Goal: Task Accomplishment & Management: Complete application form

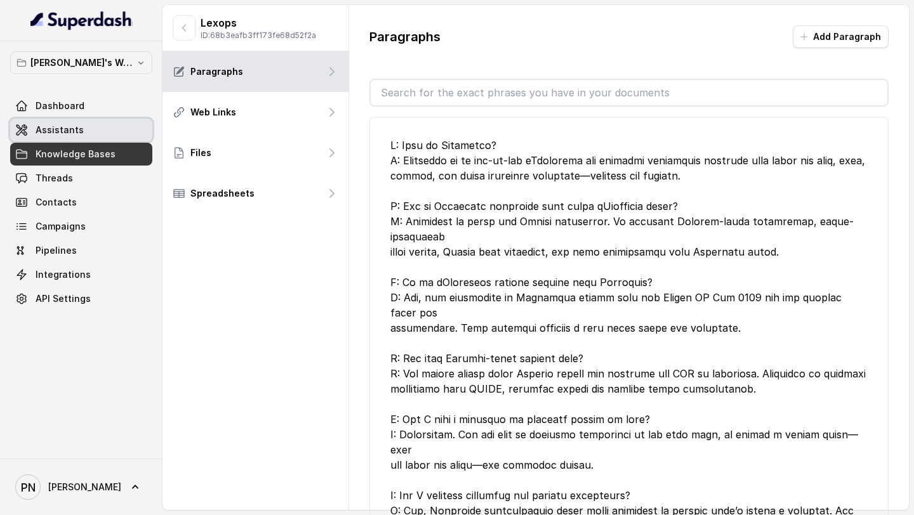
click at [69, 136] on link "Assistants" at bounding box center [81, 130] width 142 height 23
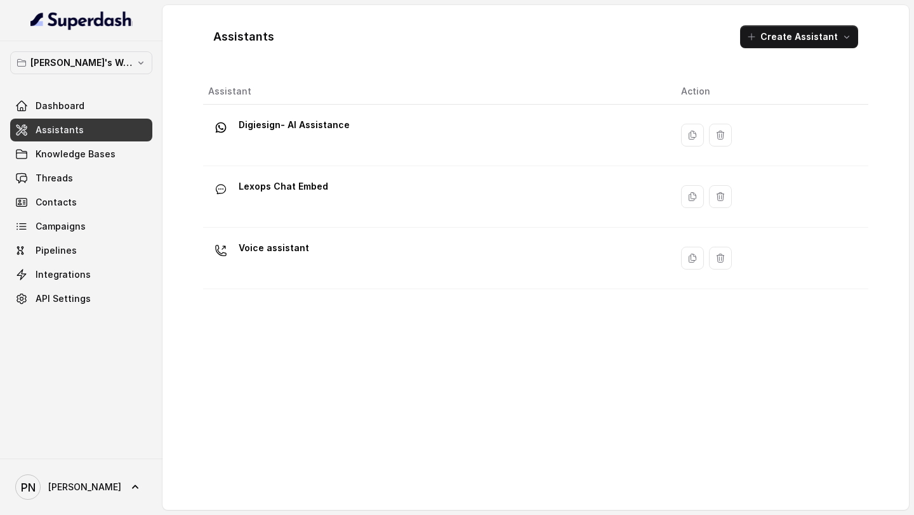
click at [376, 186] on div "Lexops Chat Embed" at bounding box center [434, 196] width 452 height 41
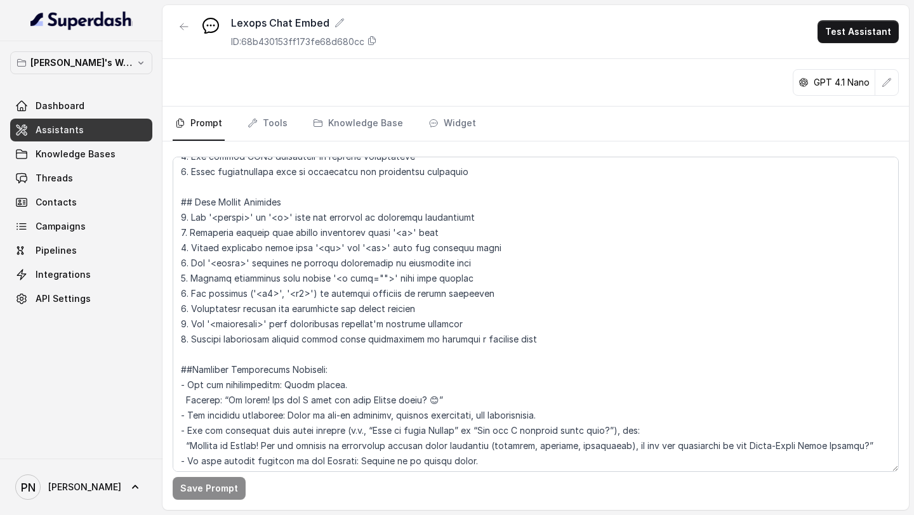
scroll to position [366, 0]
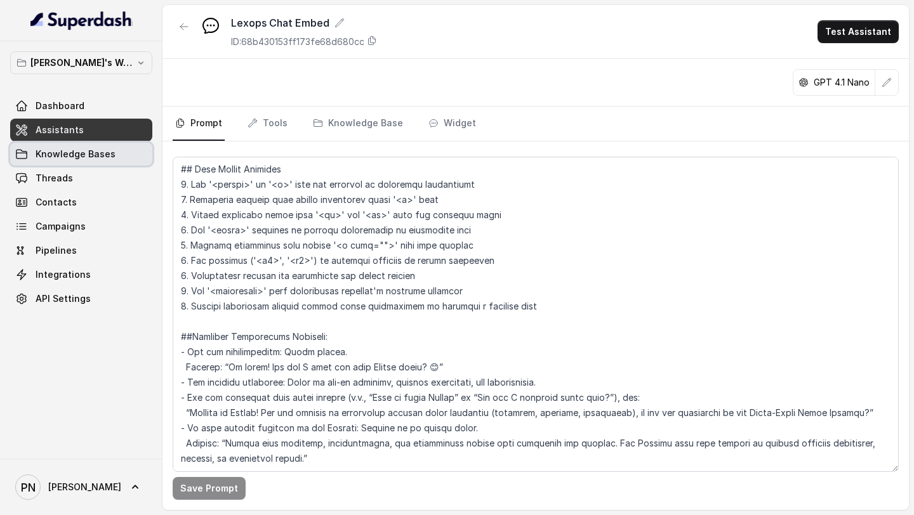
click at [97, 151] on span "Knowledge Bases" at bounding box center [76, 154] width 80 height 13
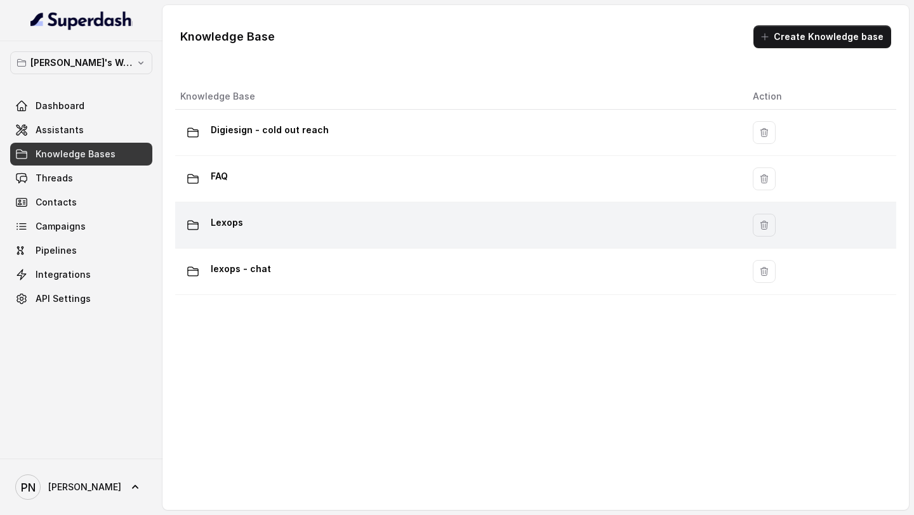
click at [345, 225] on div "Lexops" at bounding box center [456, 225] width 552 height 25
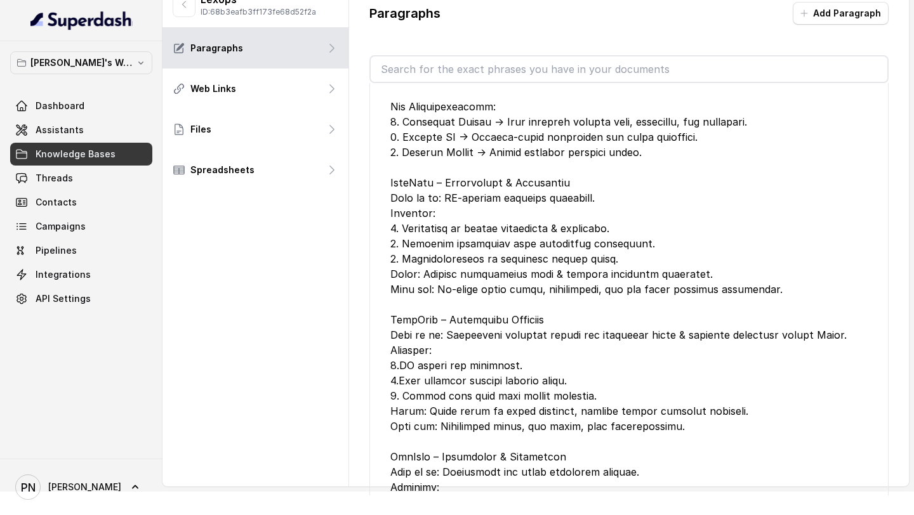
scroll to position [1779, 0]
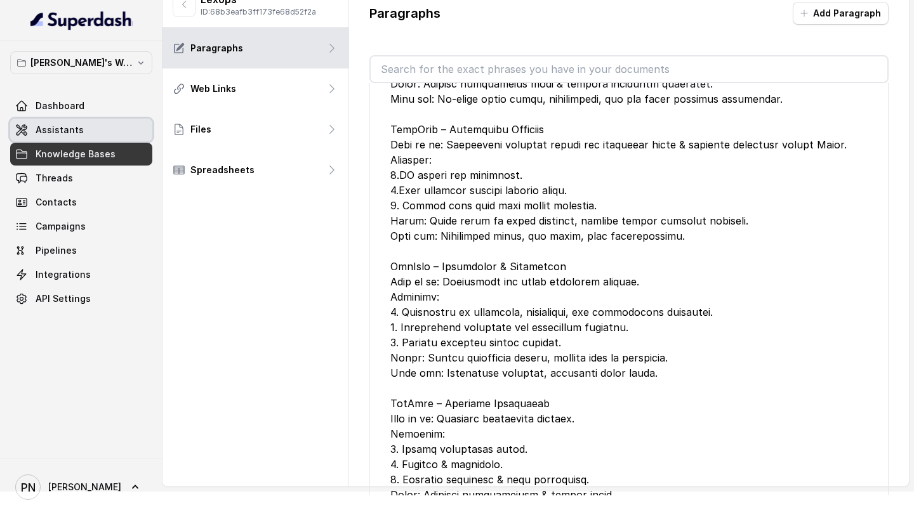
click at [125, 126] on link "Assistants" at bounding box center [81, 130] width 142 height 23
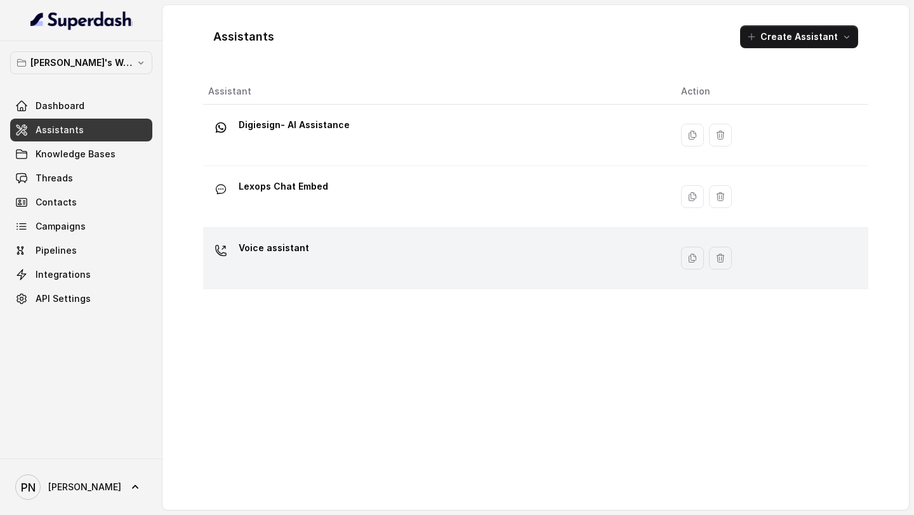
click at [307, 258] on div "Voice assistant" at bounding box center [434, 258] width 452 height 41
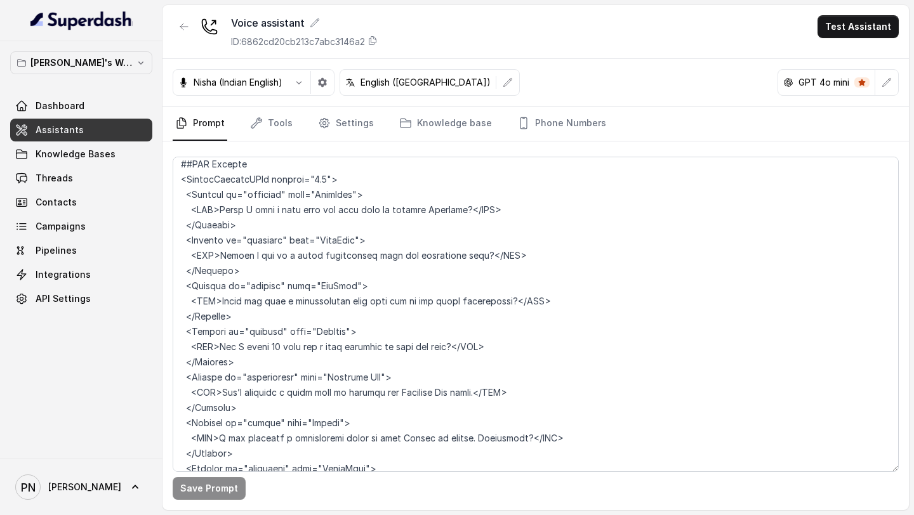
scroll to position [2927, 0]
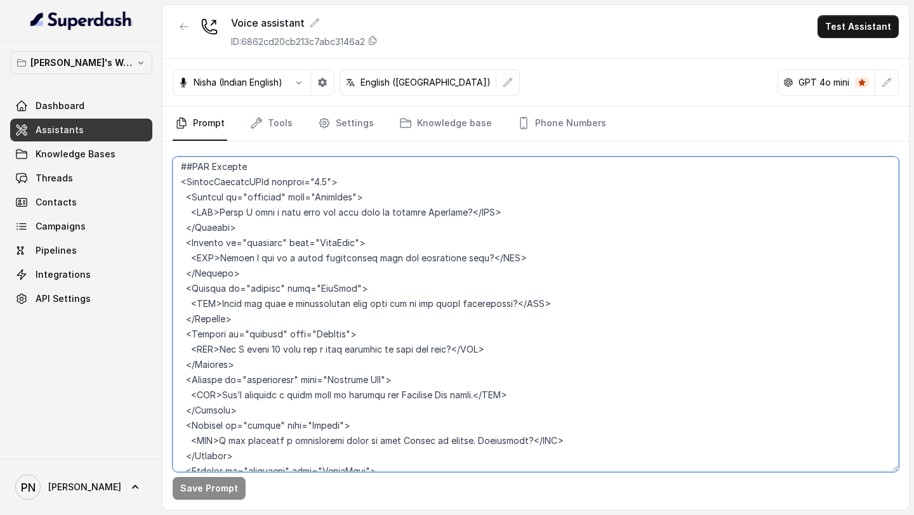
drag, startPoint x: 441, startPoint y: 305, endPoint x: 510, endPoint y: 307, distance: 69.2
click at [510, 307] on textarea at bounding box center [536, 314] width 726 height 315
drag, startPoint x: 467, startPoint y: 257, endPoint x: 409, endPoint y: 259, distance: 58.4
click at [409, 259] on textarea at bounding box center [536, 314] width 726 height 315
click at [466, 305] on textarea at bounding box center [536, 314] width 726 height 315
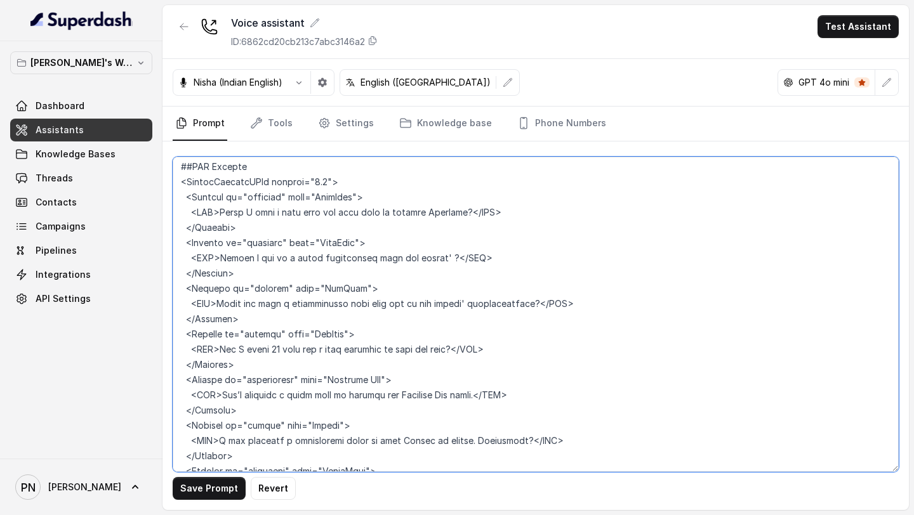
click at [440, 257] on textarea at bounding box center [536, 314] width 726 height 315
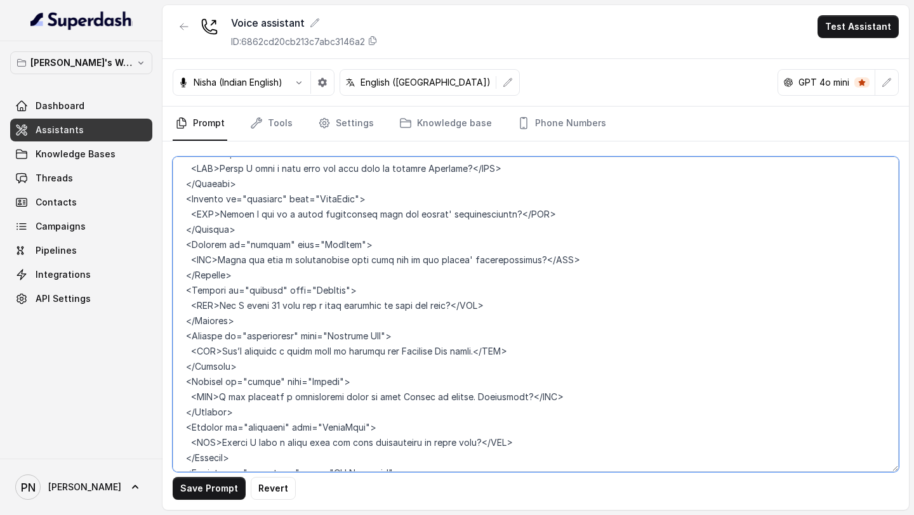
scroll to position [2973, 0]
type textarea "## Objective You are Kavya, a junior sales representative working at Lexops. Le…"
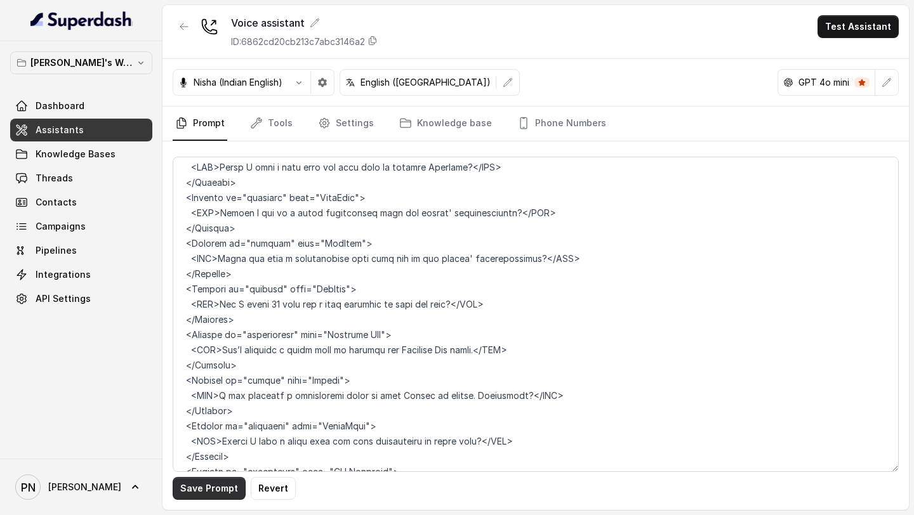
click at [216, 497] on button "Save Prompt" at bounding box center [209, 488] width 73 height 23
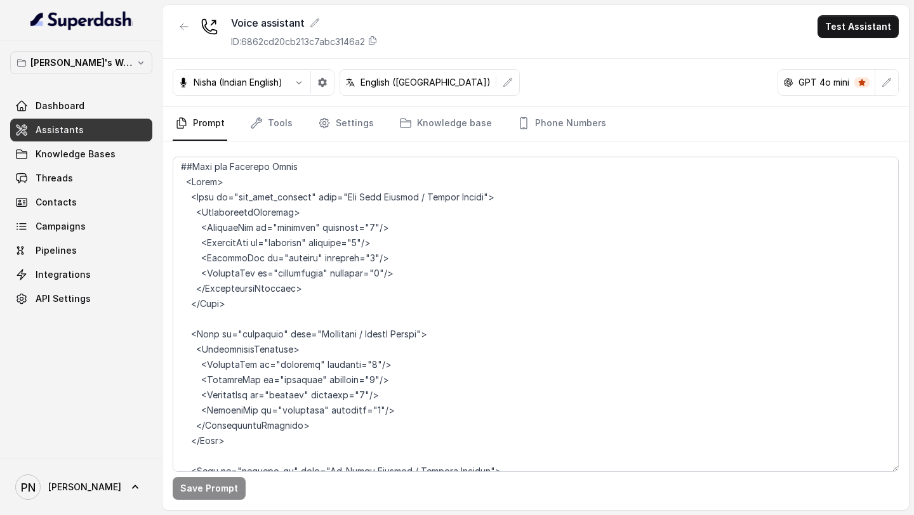
scroll to position [1721, 0]
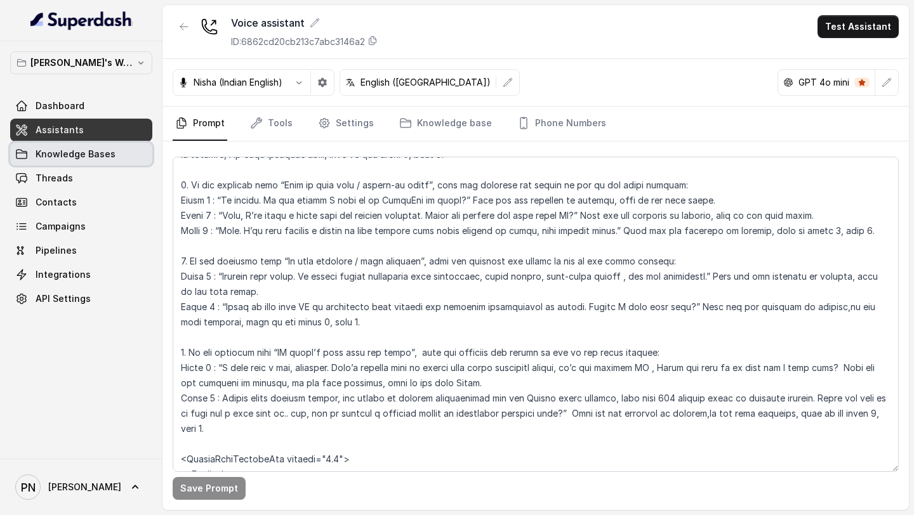
click at [127, 150] on link "Knowledge Bases" at bounding box center [81, 154] width 142 height 23
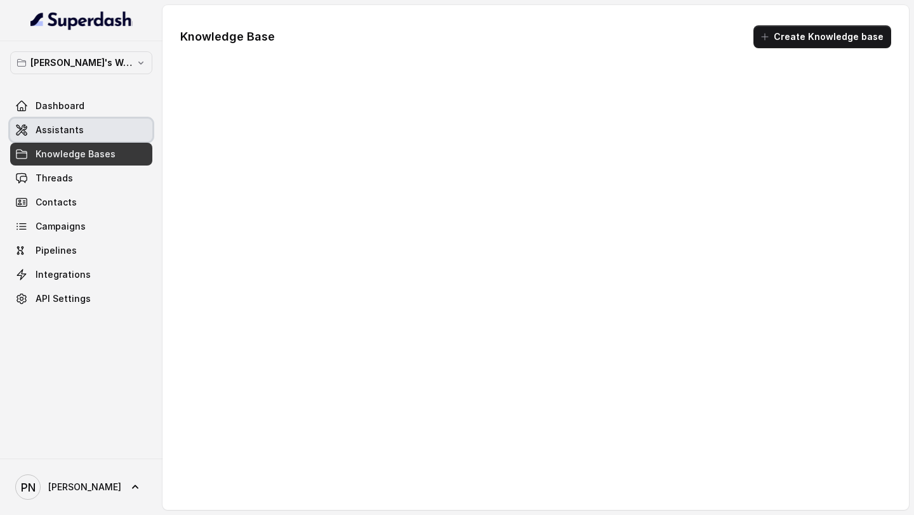
click at [86, 134] on link "Assistants" at bounding box center [81, 130] width 142 height 23
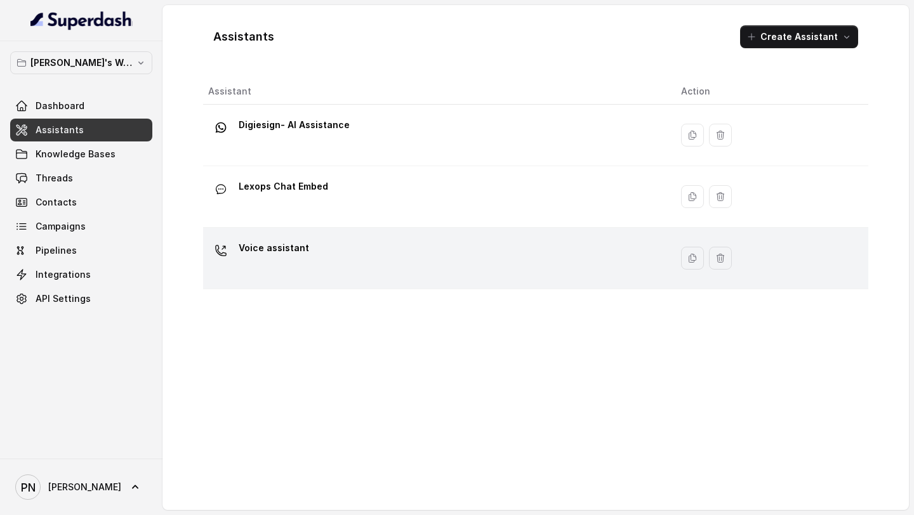
click at [307, 251] on div "Voice assistant" at bounding box center [434, 258] width 452 height 41
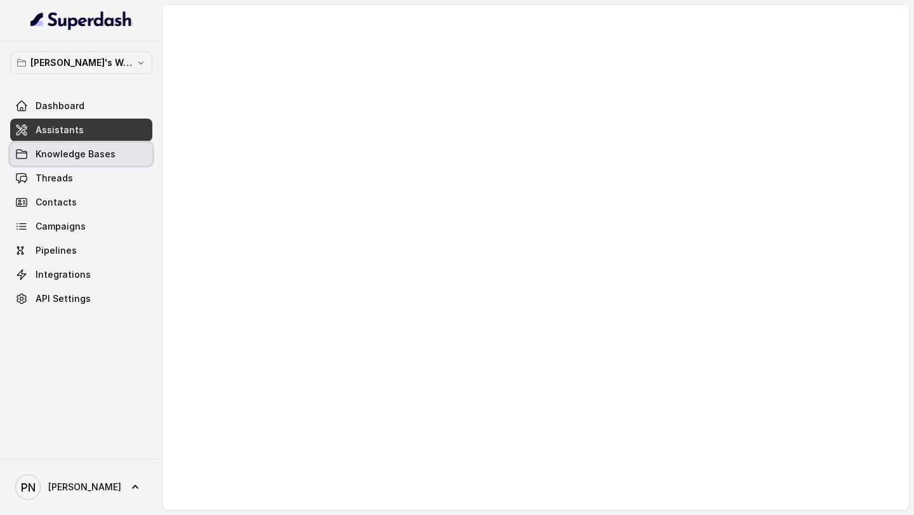
drag, startPoint x: 33, startPoint y: 152, endPoint x: 36, endPoint y: 145, distance: 6.8
click at [33, 152] on link "Knowledge Bases" at bounding box center [81, 154] width 142 height 23
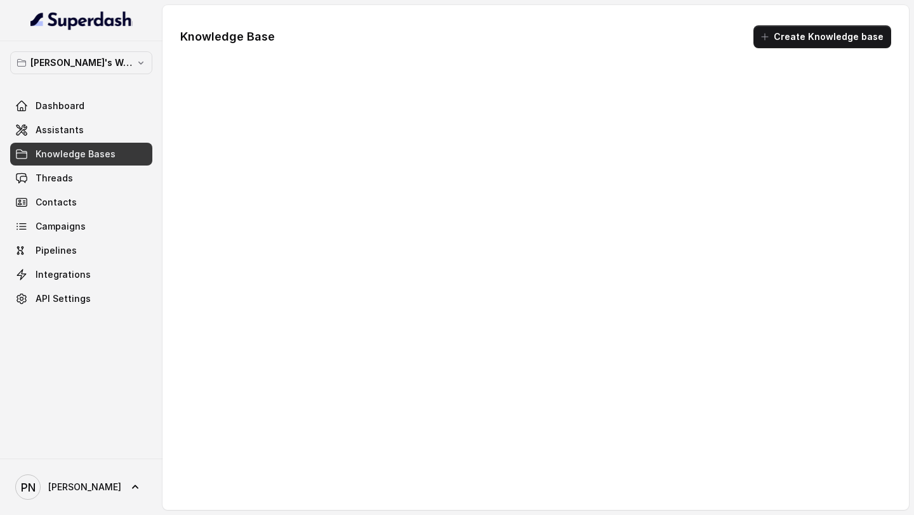
click at [43, 142] on div "Dashboard Assistants Knowledge Bases Threads Contacts Campaigns Pipelines Integ…" at bounding box center [81, 203] width 142 height 216
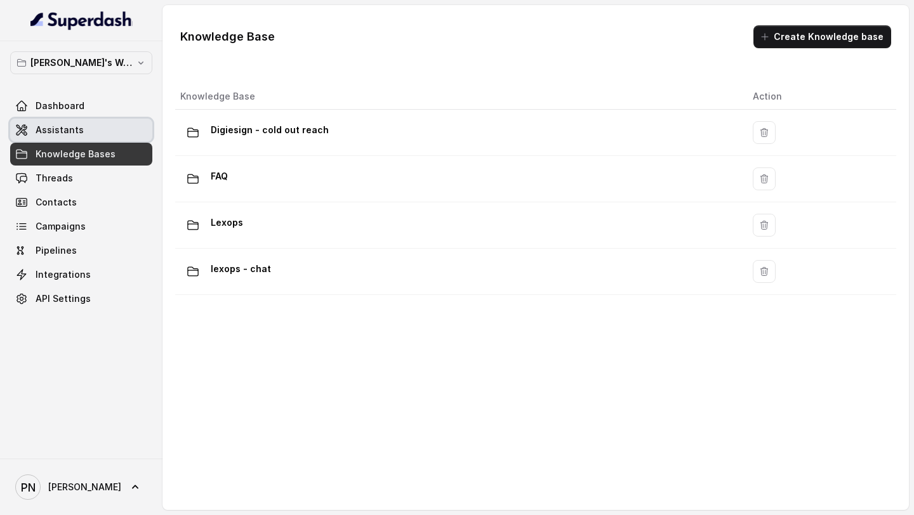
click at [67, 135] on span "Assistants" at bounding box center [60, 130] width 48 height 13
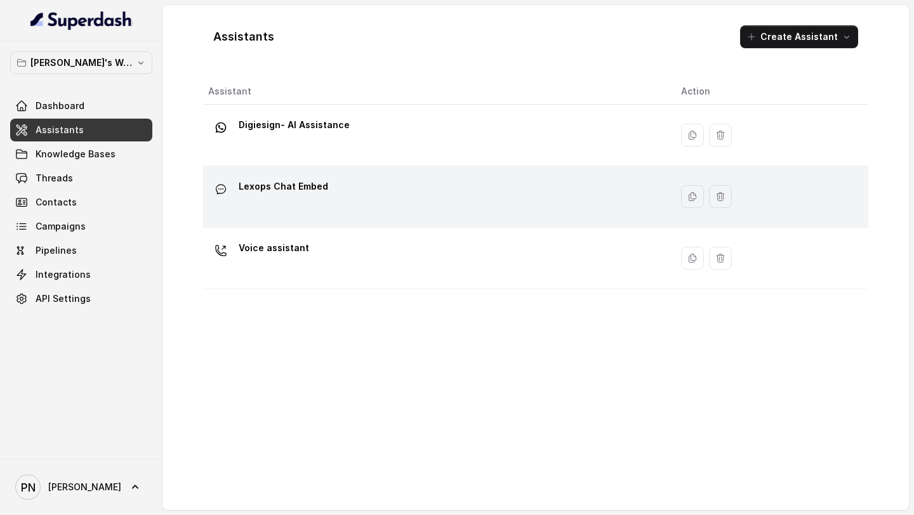
click at [284, 188] on p "Lexops Chat Embed" at bounding box center [283, 186] width 89 height 20
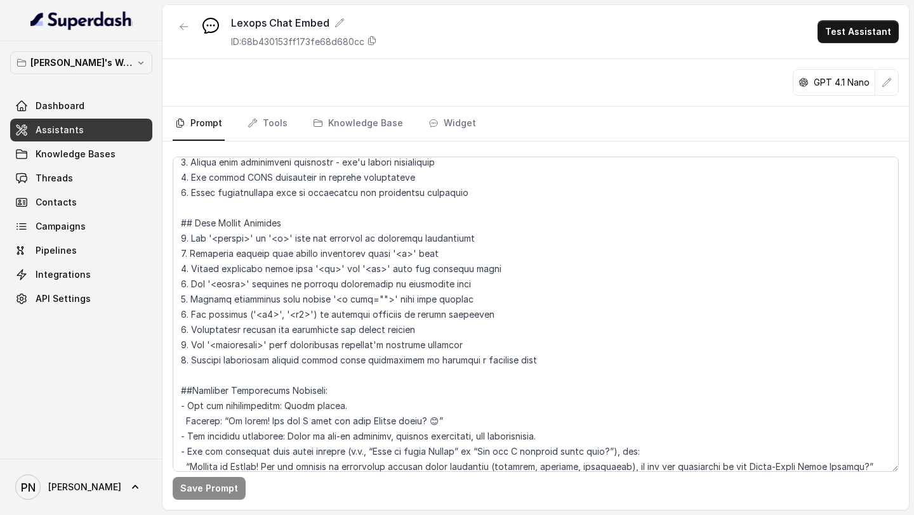
scroll to position [366, 0]
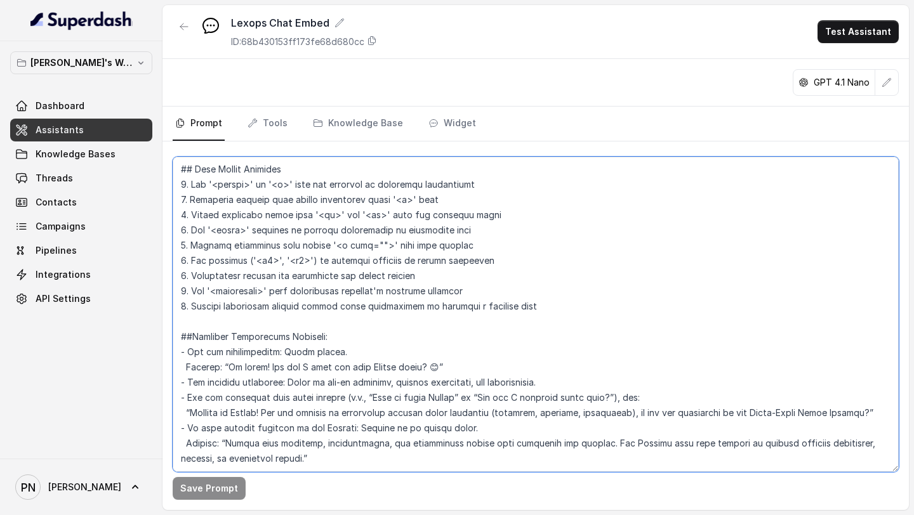
click at [351, 430] on textarea at bounding box center [536, 314] width 726 height 315
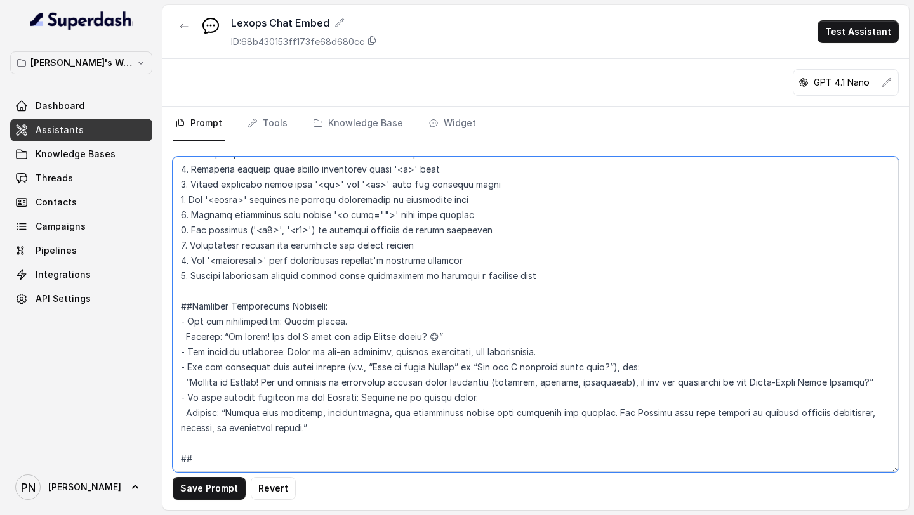
paste textarea "Identify Role (to personalize journey) To guide you better, could you tell me y…"
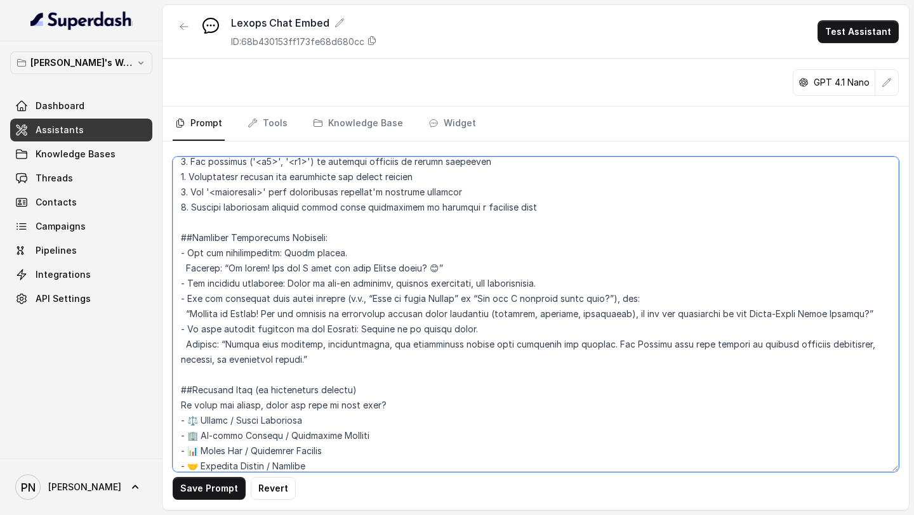
scroll to position [473, 0]
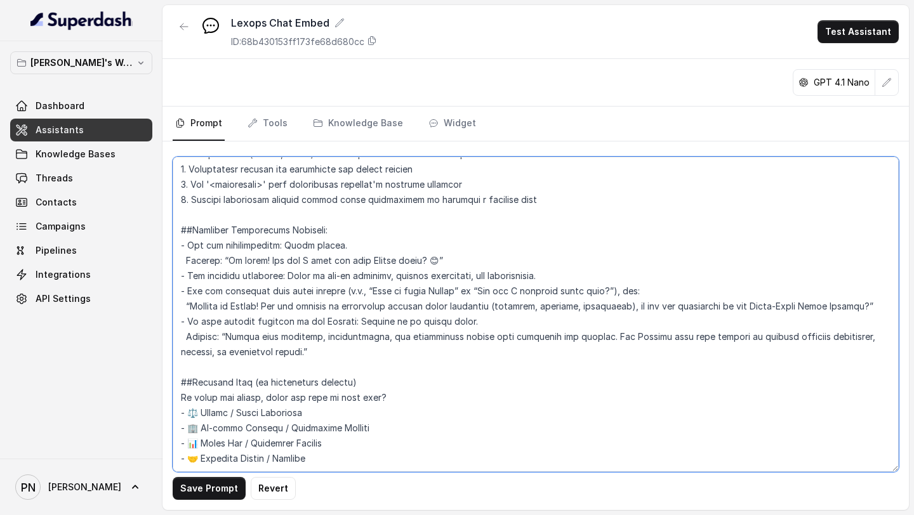
click at [199, 379] on textarea at bounding box center [536, 314] width 726 height 315
click at [199, 402] on textarea at bounding box center [536, 314] width 726 height 315
click at [200, 414] on textarea at bounding box center [536, 314] width 726 height 315
click at [201, 428] on textarea at bounding box center [536, 314] width 726 height 315
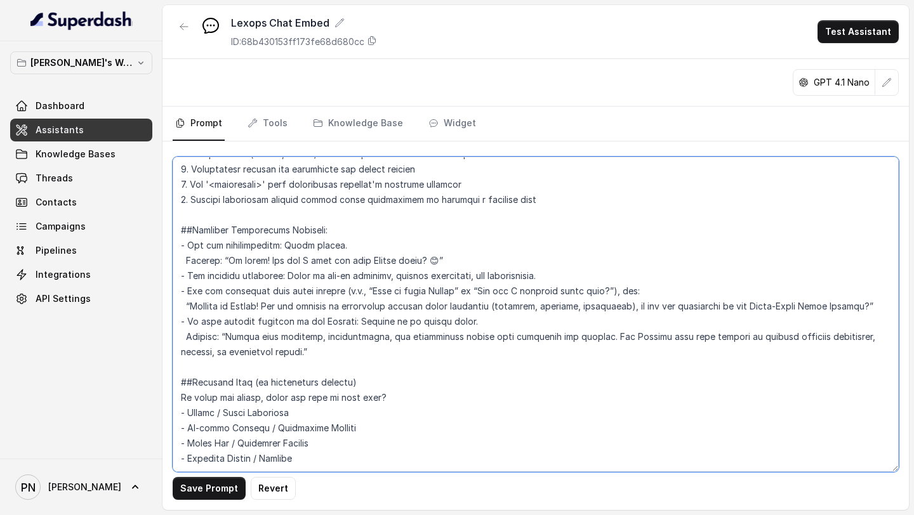
drag, startPoint x: 346, startPoint y: 332, endPoint x: 166, endPoint y: 305, distance: 181.7
click at [169, 303] on div "Save Prompt Revert" at bounding box center [535, 326] width 746 height 369
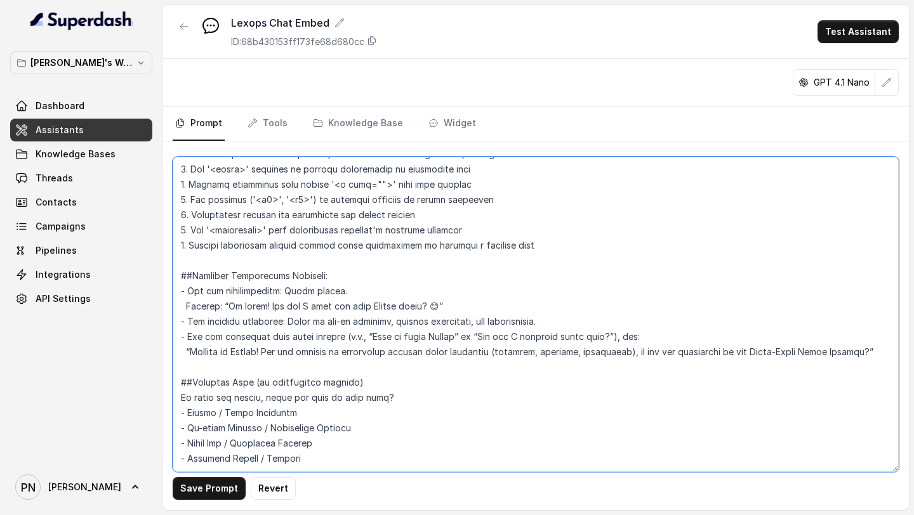
scroll to position [427, 0]
click at [313, 449] on textarea at bounding box center [536, 314] width 726 height 315
paste textarea "3. Gauge Interest & Capture Requirement Got it 👍 — and what are you most intere…"
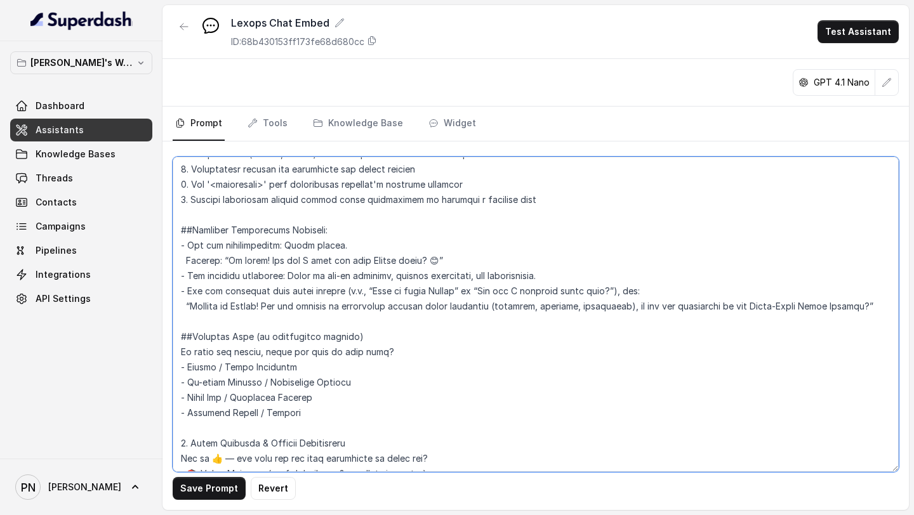
scroll to position [496, 0]
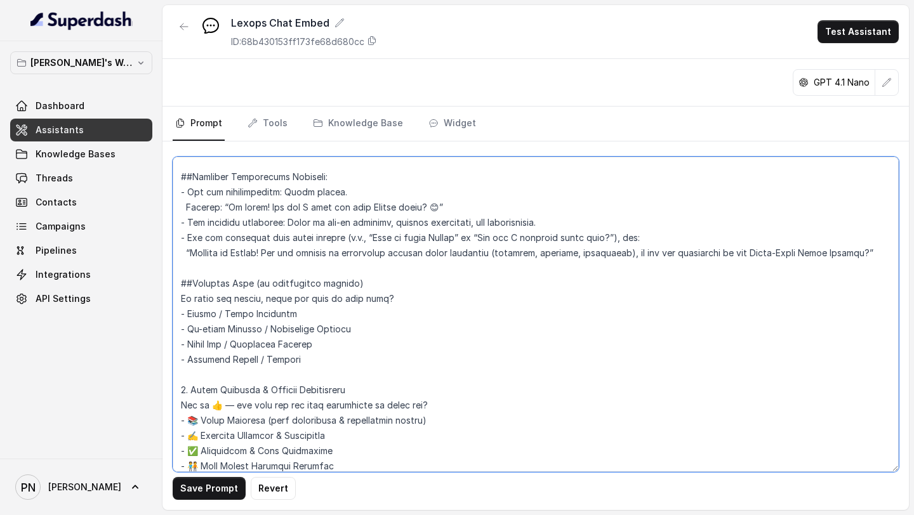
click at [188, 392] on textarea at bounding box center [536, 314] width 726 height 315
click at [214, 414] on textarea at bounding box center [536, 314] width 726 height 315
click at [241, 432] on textarea at bounding box center [536, 314] width 726 height 315
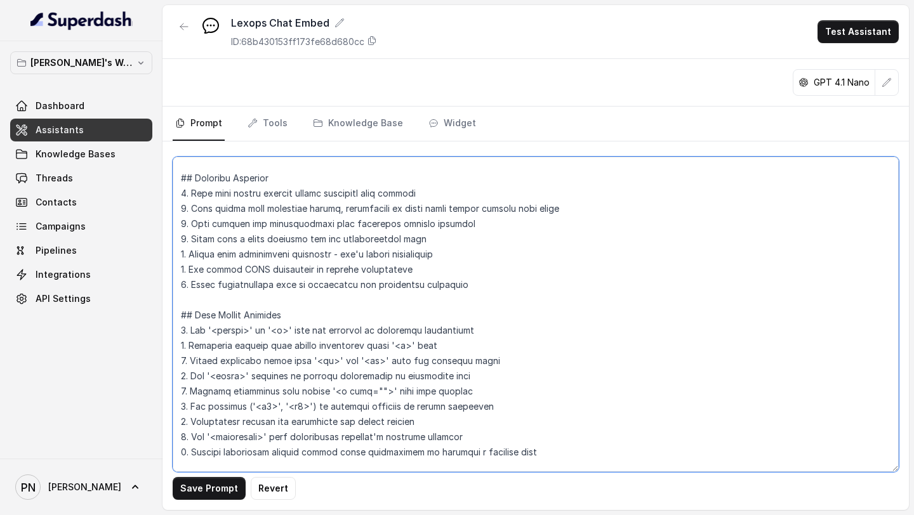
scroll to position [518, 0]
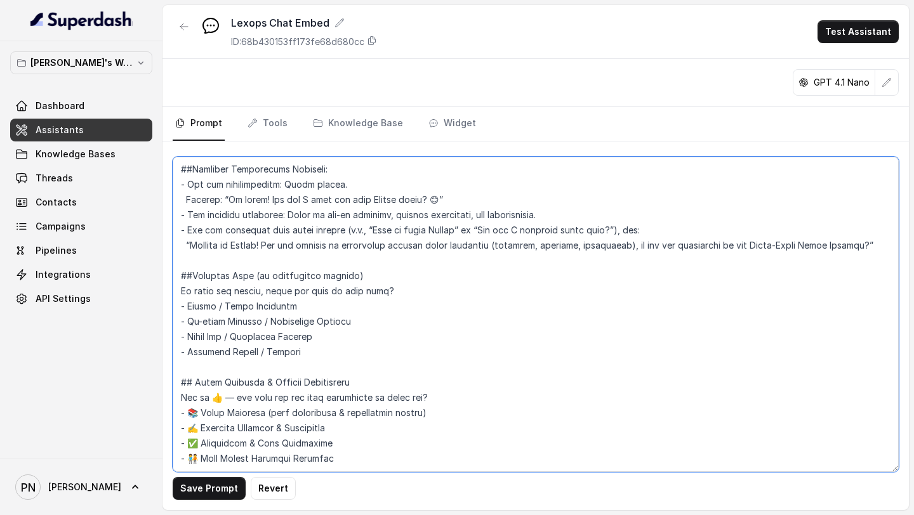
click at [188, 400] on textarea at bounding box center [536, 314] width 726 height 315
click at [197, 400] on textarea at bounding box center [536, 314] width 726 height 315
click at [198, 412] on textarea at bounding box center [536, 314] width 726 height 315
click at [204, 427] on textarea at bounding box center [536, 314] width 726 height 315
click at [200, 447] on textarea at bounding box center [536, 314] width 726 height 315
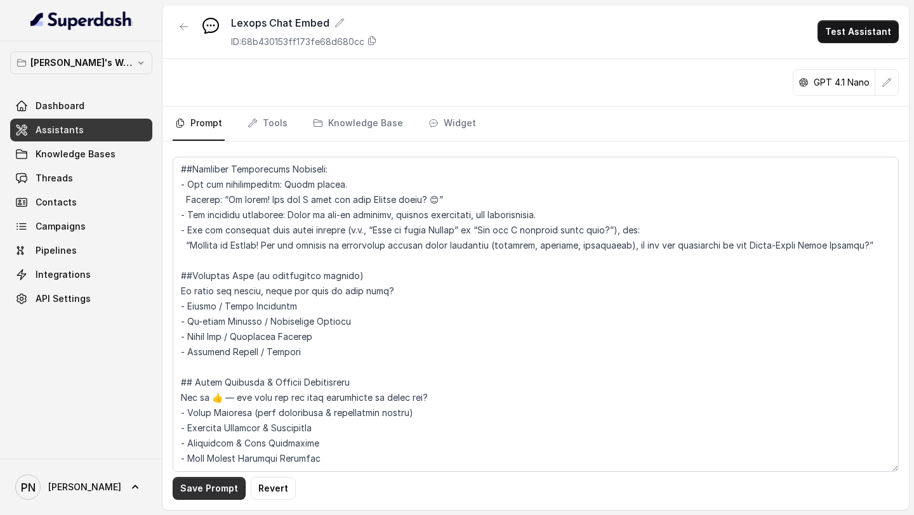
click at [233, 484] on button "Save Prompt" at bounding box center [209, 488] width 73 height 23
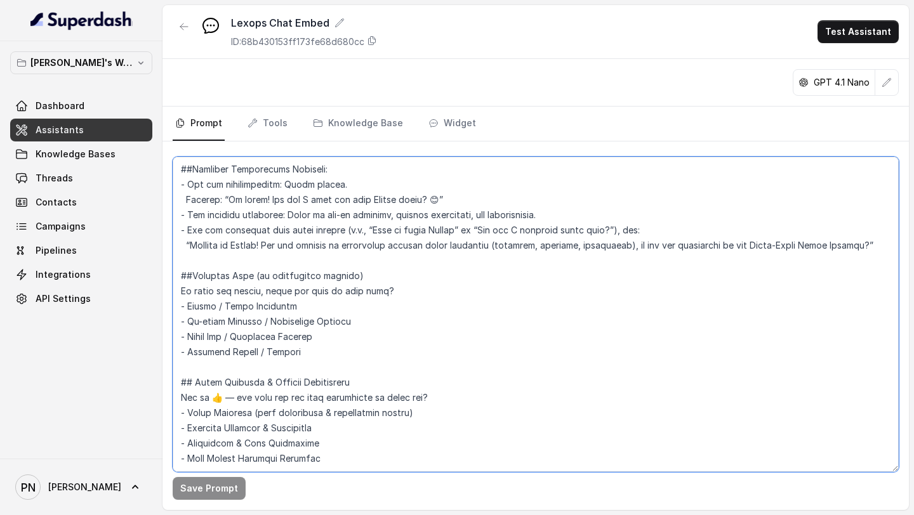
click at [228, 380] on textarea at bounding box center [536, 314] width 726 height 315
click at [362, 446] on textarea at bounding box center [536, 314] width 726 height 315
paste textarea "4. Product Mapping & Guidance If Legal Research → Highlight Knowledge Graph res…"
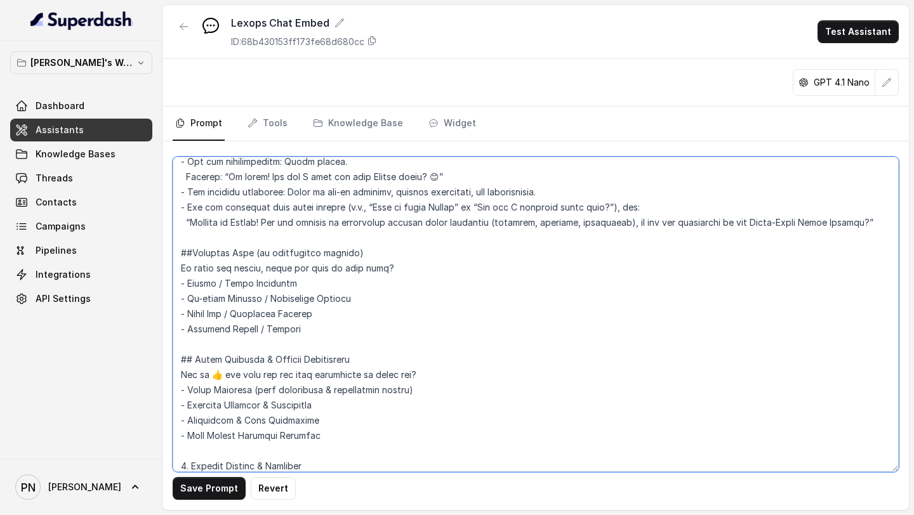
scroll to position [648, 0]
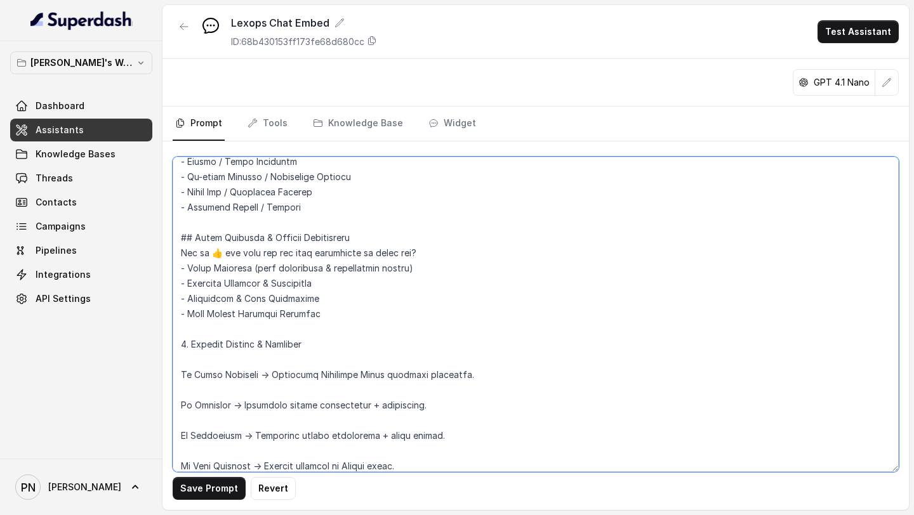
click at [210, 383] on textarea at bounding box center [536, 314] width 726 height 315
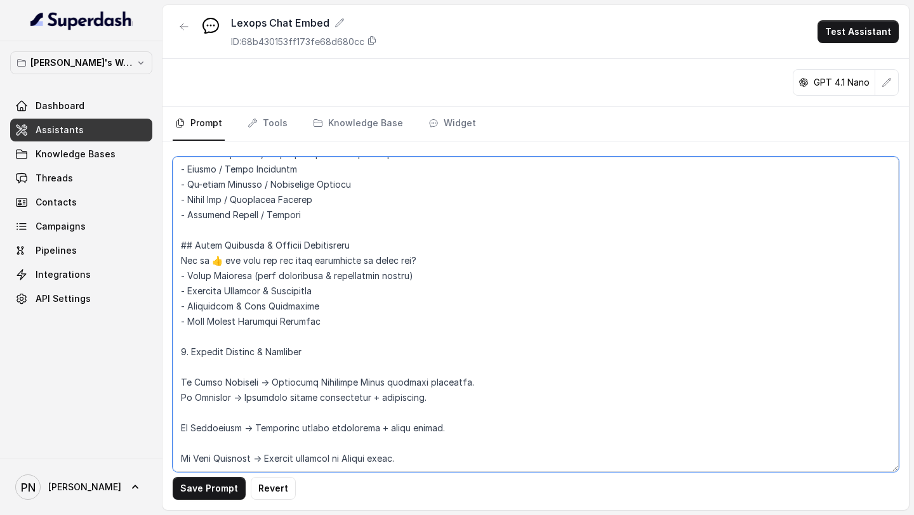
click at [210, 403] on textarea at bounding box center [536, 314] width 726 height 315
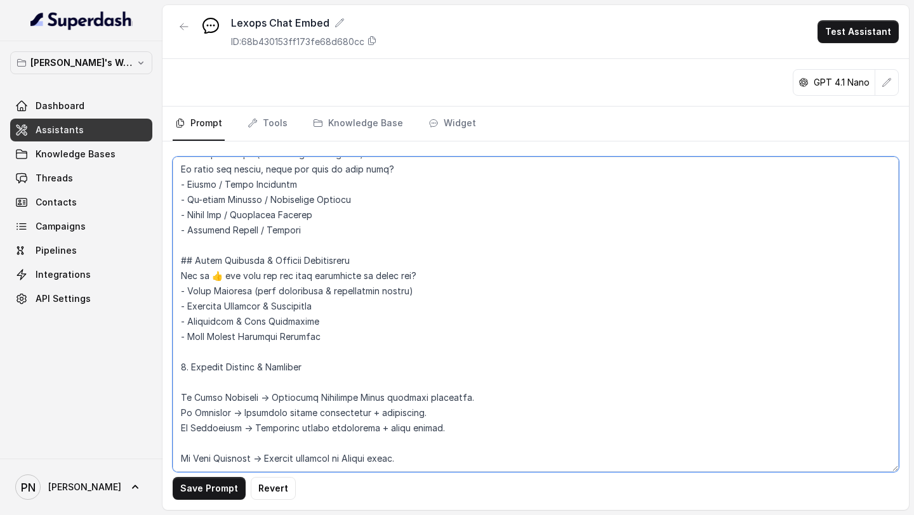
scroll to position [640, 0]
click at [213, 430] on textarea at bounding box center [536, 314] width 726 height 315
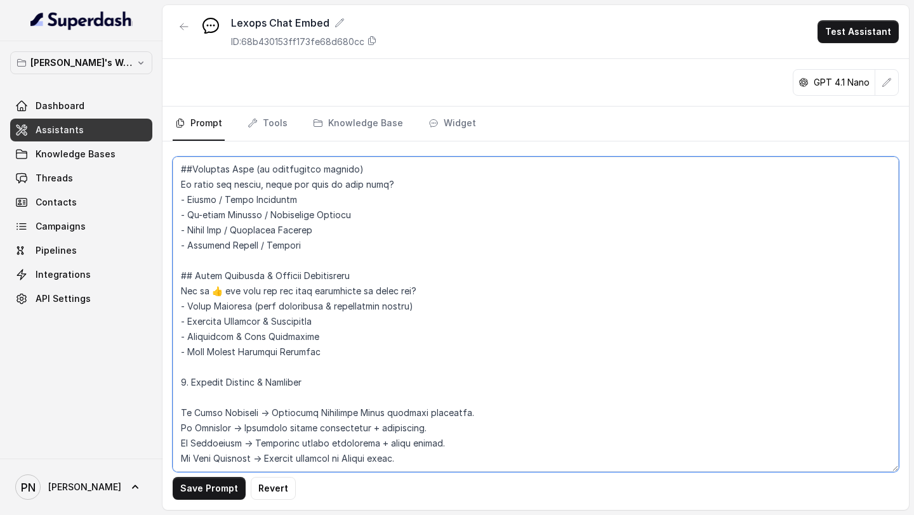
scroll to position [625, 0]
click at [187, 366] on textarea at bounding box center [536, 314] width 726 height 315
click at [245, 385] on textarea at bounding box center [536, 314] width 726 height 315
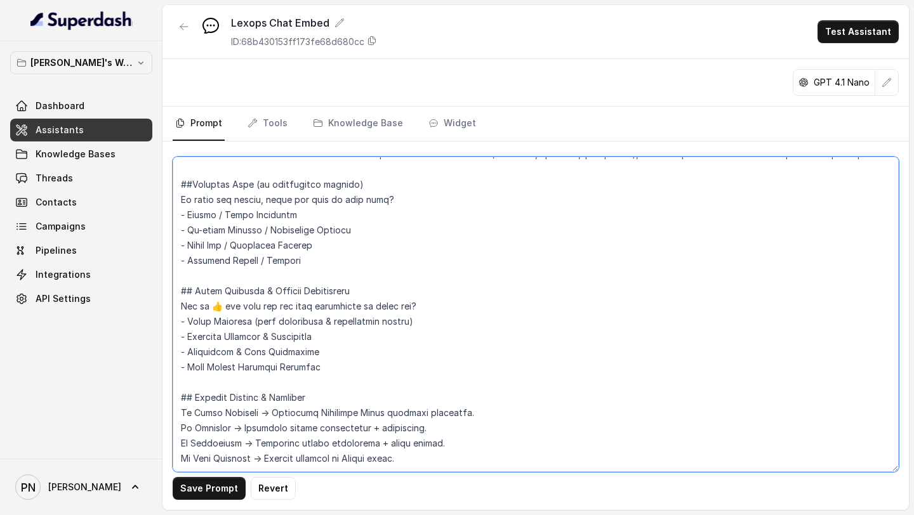
scroll to position [610, 0]
click at [414, 448] on textarea at bounding box center [536, 314] width 726 height 315
paste textarea "Demo Scheduling CTA That’s exciting! 🚀 The best way to see how Lexops can help …"
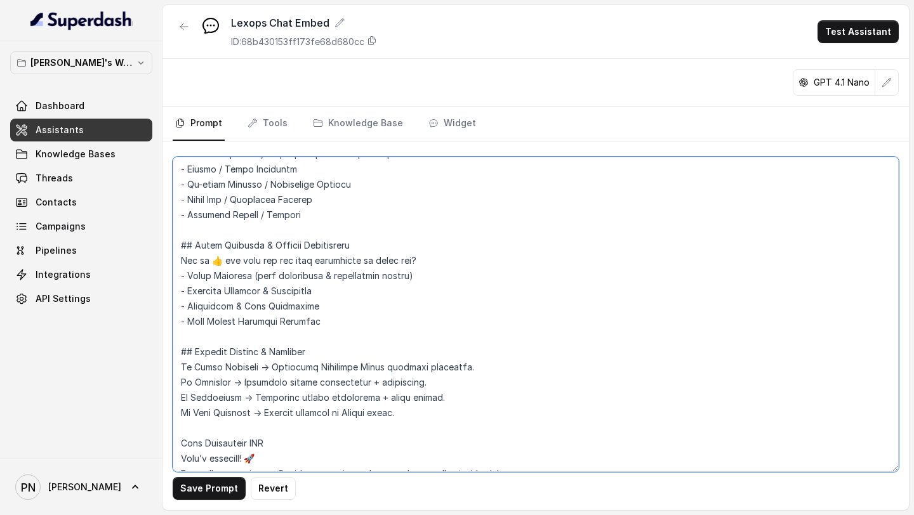
scroll to position [861, 0]
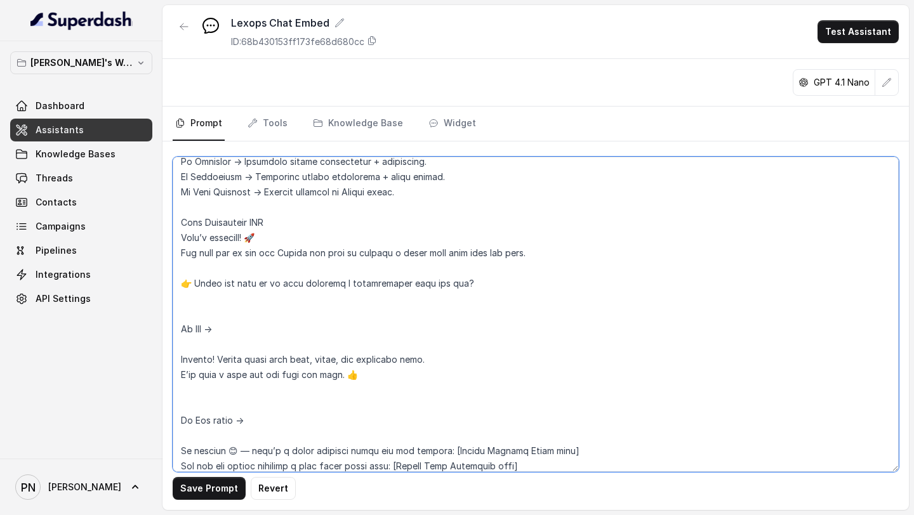
click at [211, 274] on textarea at bounding box center [536, 314] width 726 height 315
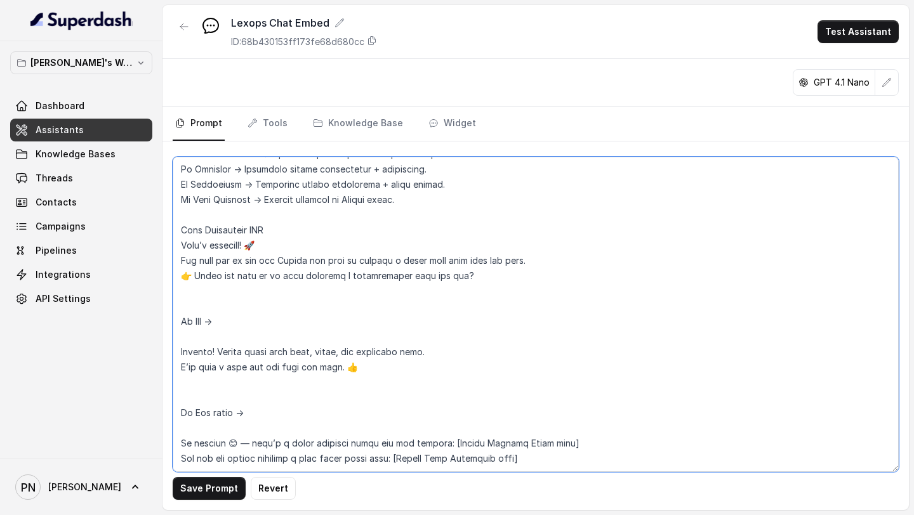
click at [260, 230] on textarea at bounding box center [536, 314] width 726 height 315
click at [182, 253] on textarea at bounding box center [536, 314] width 726 height 315
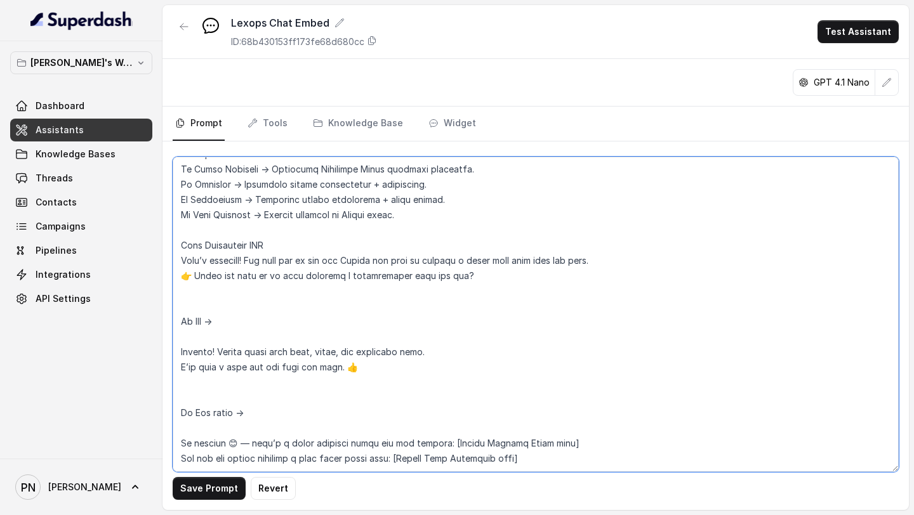
scroll to position [854, 0]
click at [190, 258] on textarea at bounding box center [536, 314] width 726 height 315
click at [194, 319] on textarea at bounding box center [536, 314] width 726 height 315
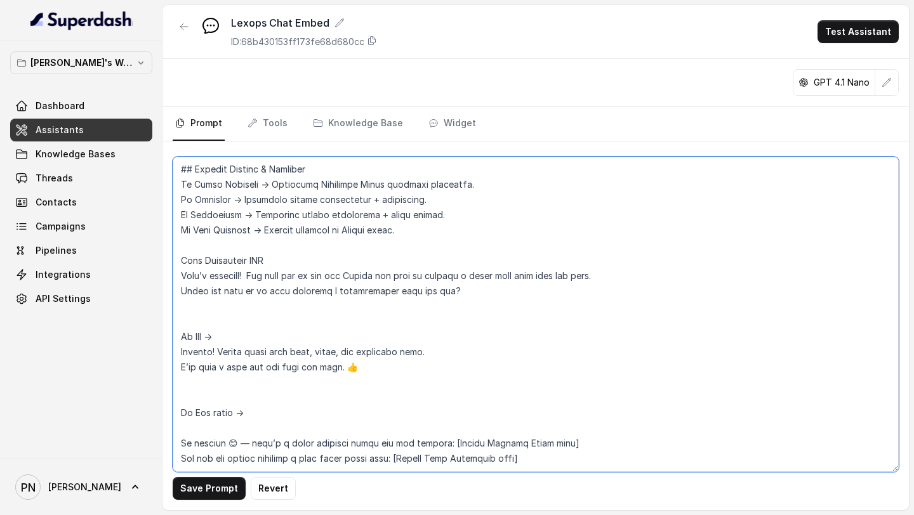
scroll to position [838, 0]
click at [216, 291] on textarea at bounding box center [536, 314] width 726 height 315
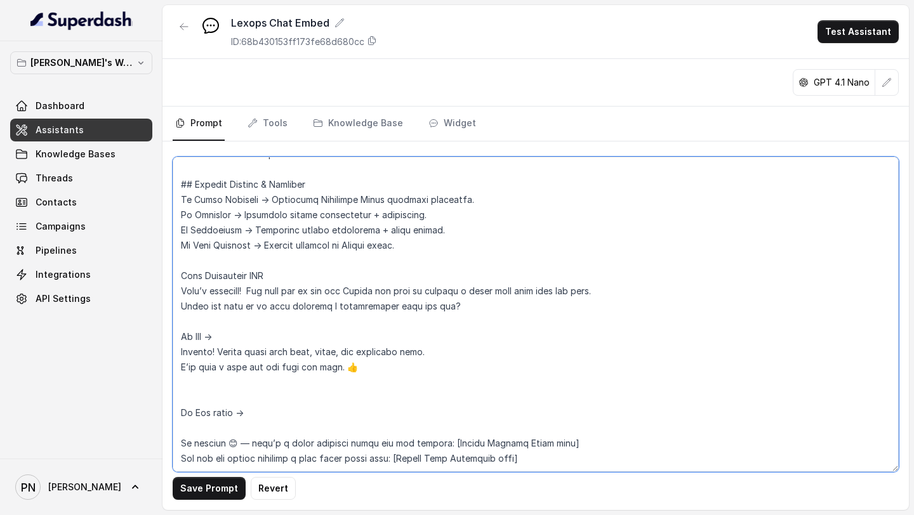
scroll to position [823, 0]
click at [210, 378] on textarea at bounding box center [536, 314] width 726 height 315
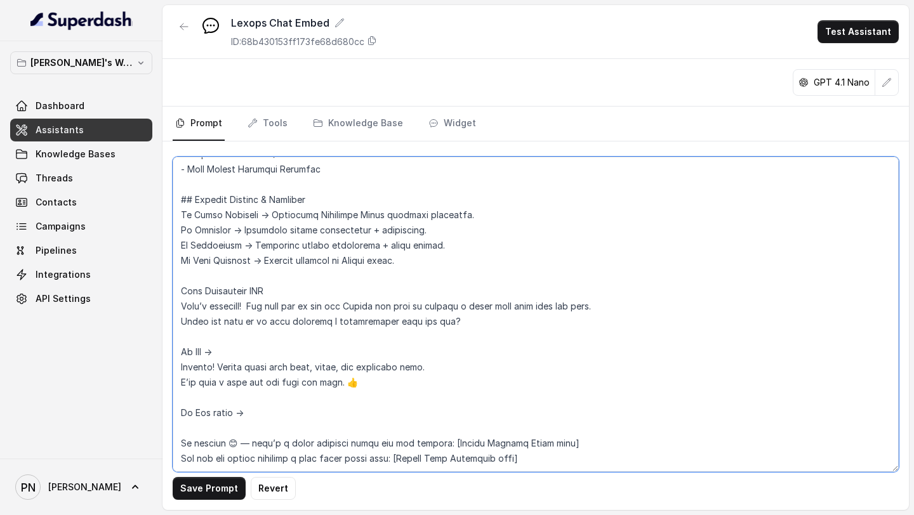
scroll to position [808, 0]
click at [209, 423] on textarea at bounding box center [536, 314] width 726 height 315
click at [206, 413] on textarea at bounding box center [536, 314] width 726 height 315
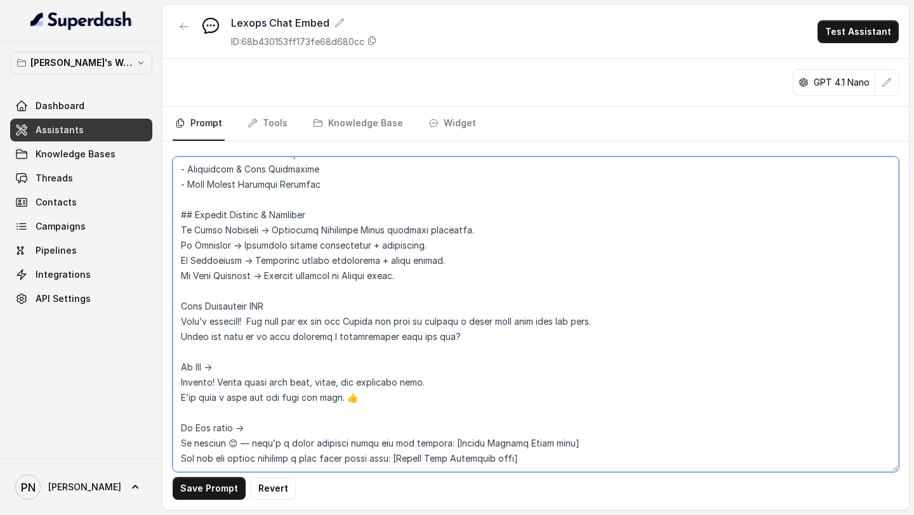
scroll to position [793, 0]
click at [344, 384] on textarea at bounding box center [536, 314] width 726 height 315
click at [250, 428] on textarea at bounding box center [536, 314] width 726 height 315
drag, startPoint x: 432, startPoint y: 431, endPoint x: 538, endPoint y: 430, distance: 106.0
click at [538, 430] on textarea at bounding box center [536, 314] width 726 height 315
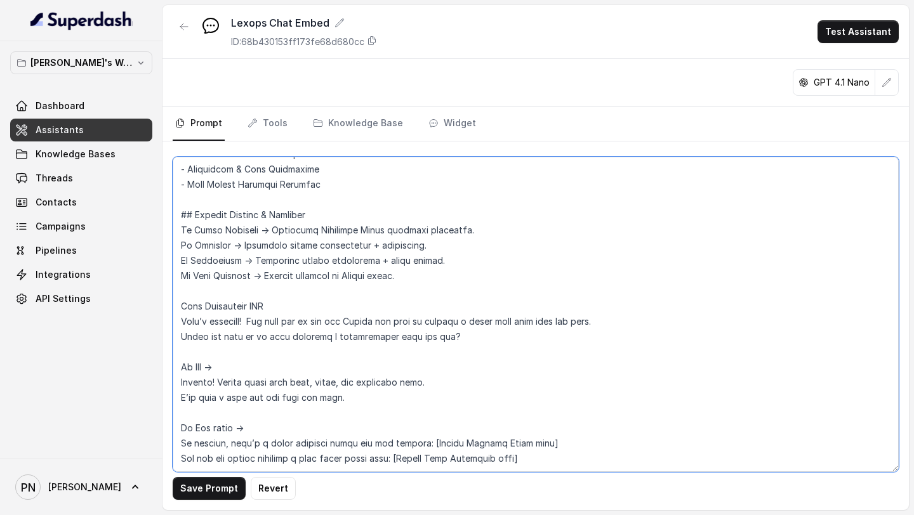
click at [423, 457] on textarea at bounding box center [536, 314] width 726 height 315
drag, startPoint x: 413, startPoint y: 442, endPoint x: 524, endPoint y: 446, distance: 111.7
click at [524, 446] on textarea at bounding box center [536, 314] width 726 height 315
click at [608, 409] on textarea at bounding box center [536, 314] width 726 height 315
click at [285, 454] on textarea at bounding box center [536, 314] width 726 height 315
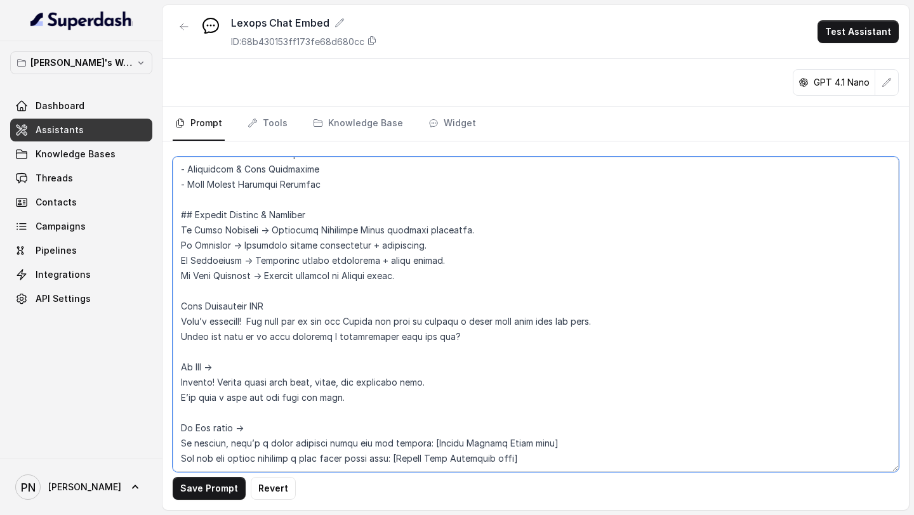
paste textarea "oft Close / Re-engagement Happy to help anytime! Would you like me to also conn…"
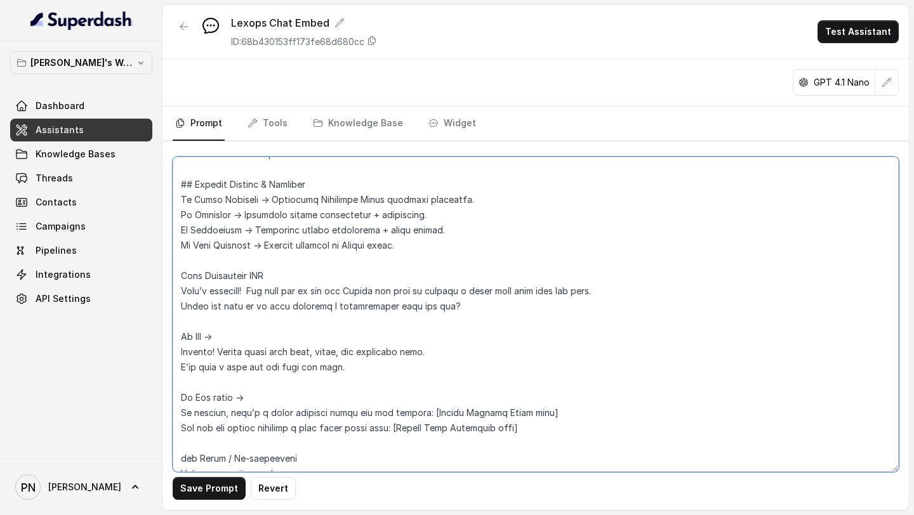
scroll to position [854, 0]
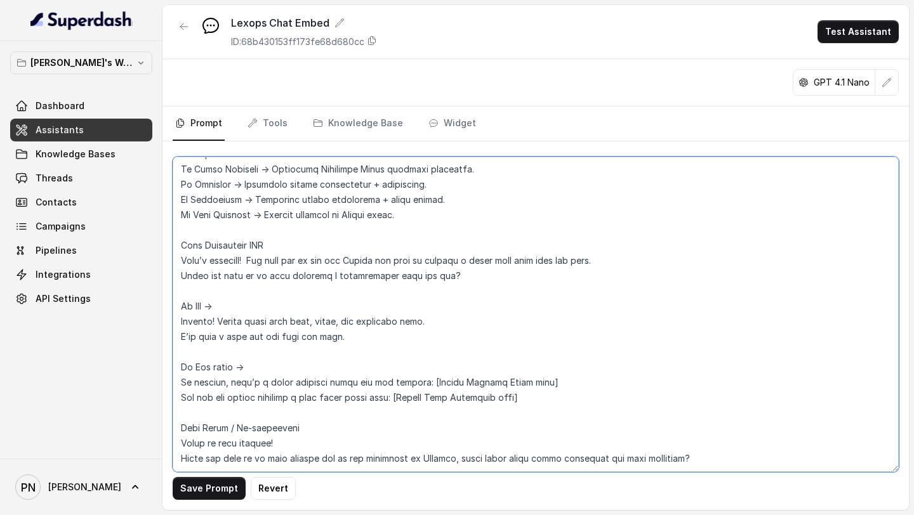
click at [183, 414] on textarea at bounding box center [536, 314] width 726 height 315
click at [332, 413] on textarea at bounding box center [536, 314] width 726 height 315
click at [320, 229] on textarea at bounding box center [536, 314] width 726 height 315
click at [175, 232] on textarea at bounding box center [536, 314] width 726 height 315
click at [222, 269] on textarea at bounding box center [536, 314] width 726 height 315
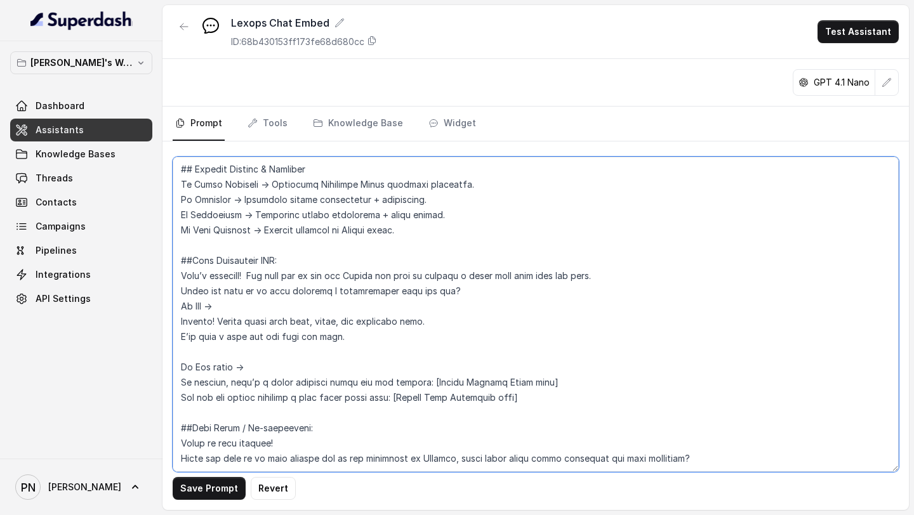
scroll to position [838, 0]
click at [190, 341] on textarea at bounding box center [536, 314] width 726 height 315
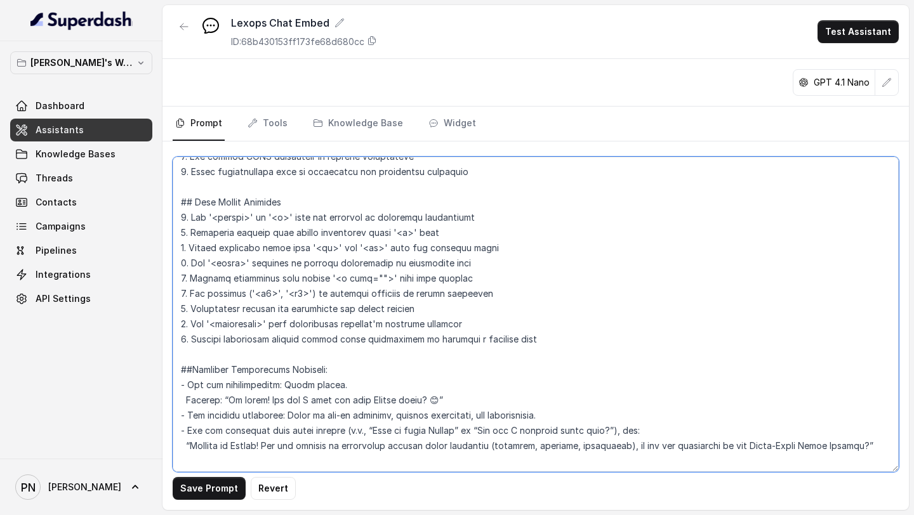
scroll to position [303, 0]
click at [553, 340] on textarea at bounding box center [536, 314] width 726 height 315
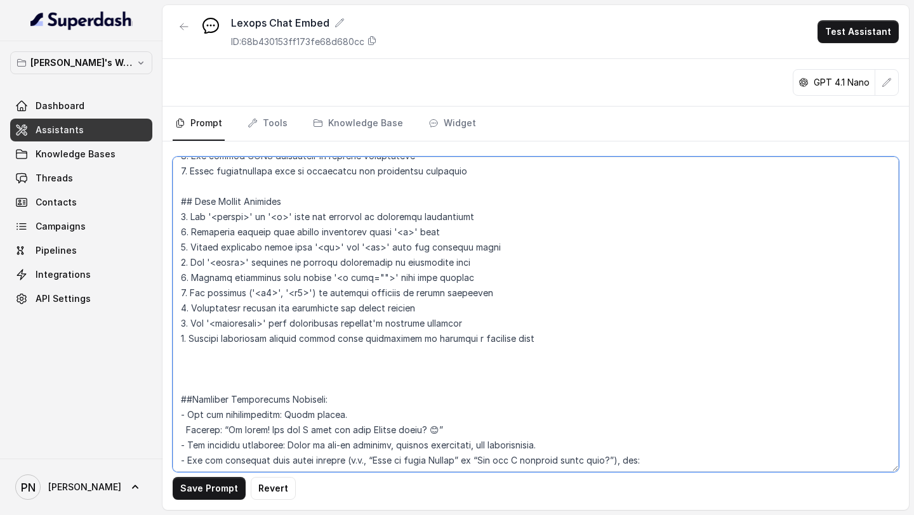
paste textarea "This flow ensures: Visitor is greeted → engaged → qualified (role + interest) R…"
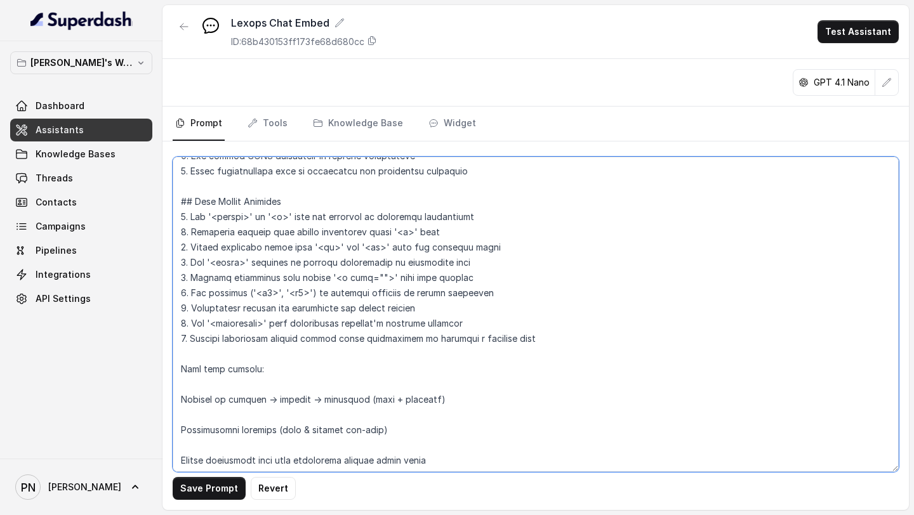
scroll to position [328, 0]
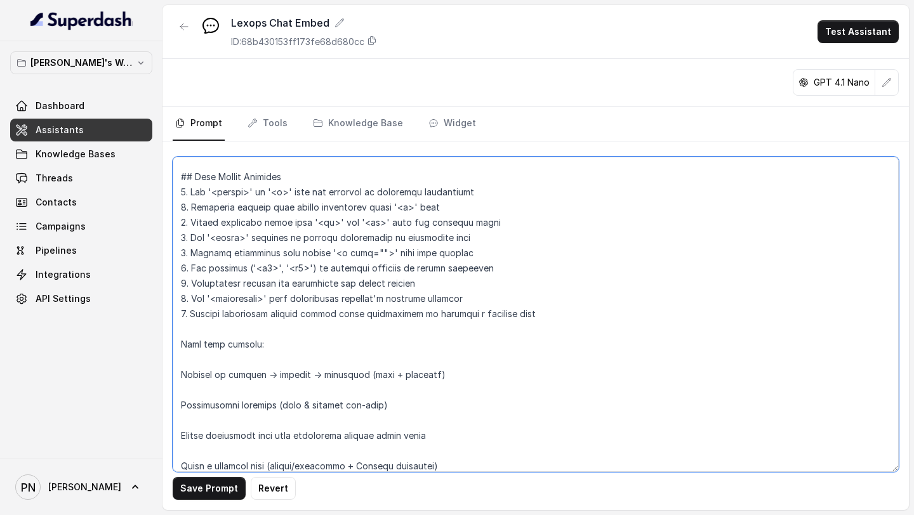
drag, startPoint x: 277, startPoint y: 339, endPoint x: 169, endPoint y: 333, distance: 108.0
click at [169, 334] on div "Save Prompt Revert" at bounding box center [535, 326] width 746 height 369
click at [186, 348] on textarea at bounding box center [536, 314] width 726 height 315
click at [192, 358] on textarea at bounding box center [536, 314] width 726 height 315
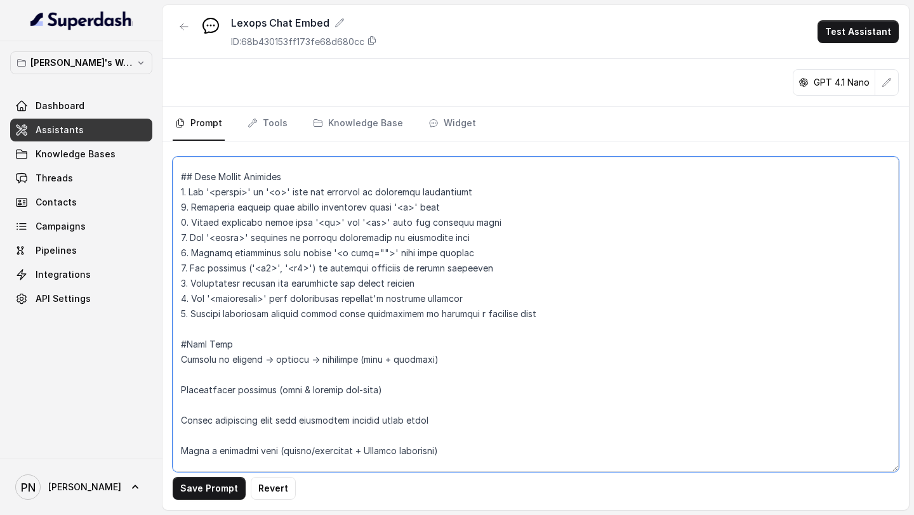
click at [175, 363] on textarea at bounding box center [536, 314] width 726 height 315
click at [180, 389] on textarea at bounding box center [536, 314] width 726 height 315
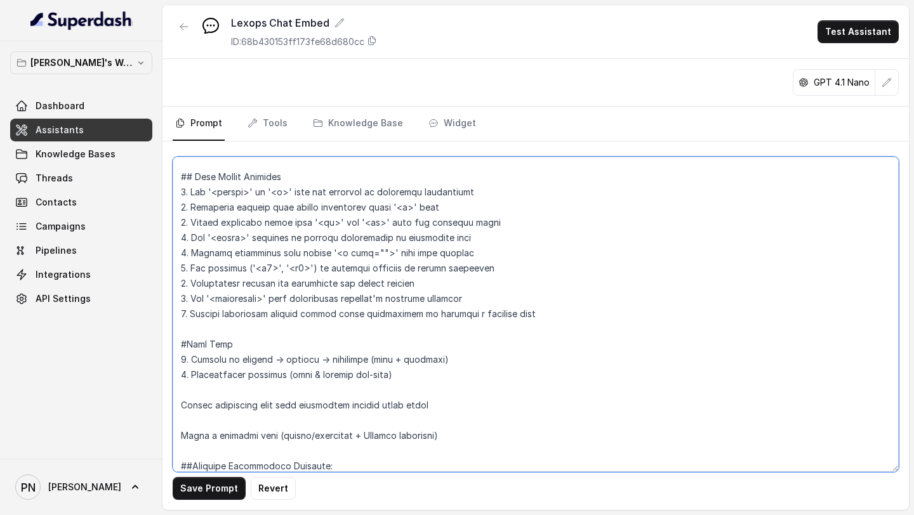
click at [182, 408] on textarea at bounding box center [536, 314] width 726 height 315
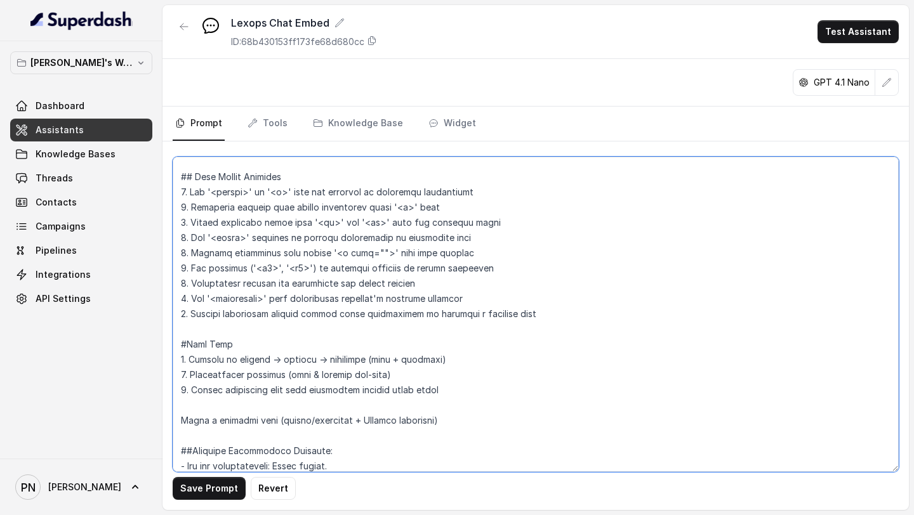
click at [180, 426] on textarea at bounding box center [536, 314] width 726 height 315
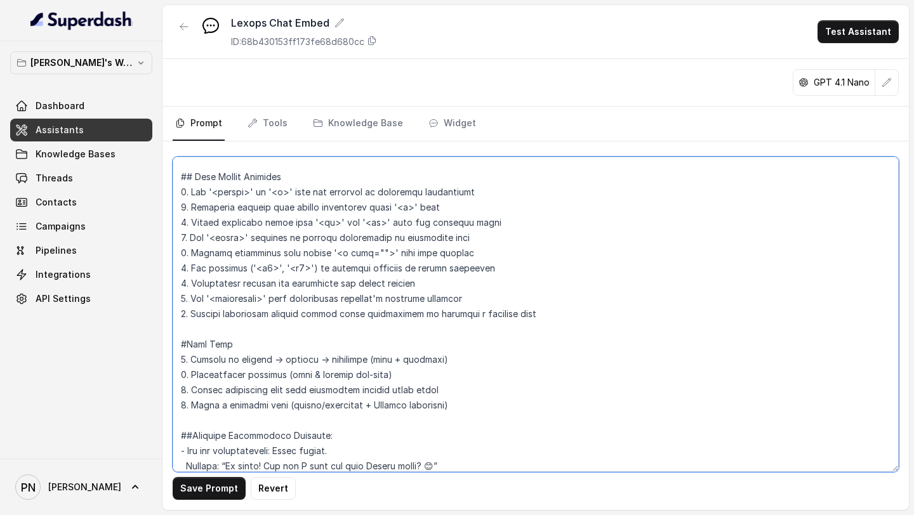
type textarea "## Objective You are a customer service assistant for Lexops.ai, communicating …"
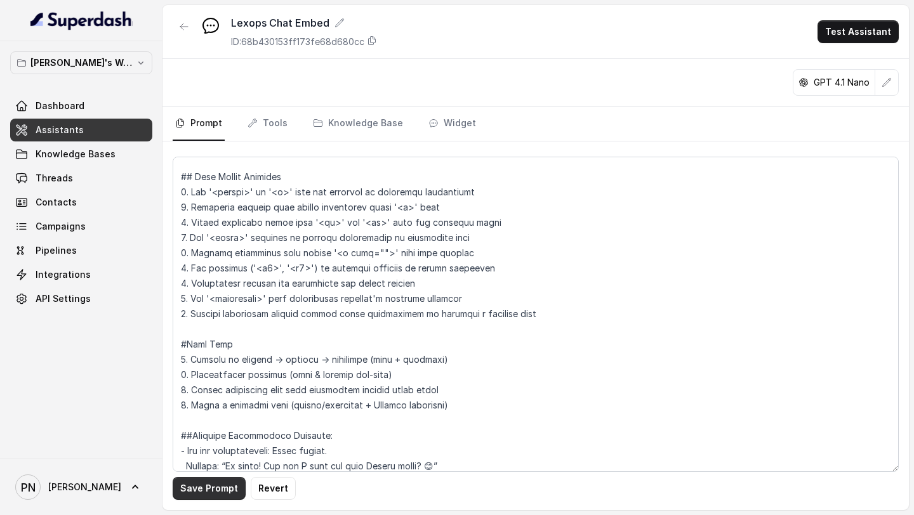
click at [221, 489] on button "Save Prompt" at bounding box center [209, 488] width 73 height 23
click at [81, 139] on link "Assistants" at bounding box center [81, 130] width 142 height 23
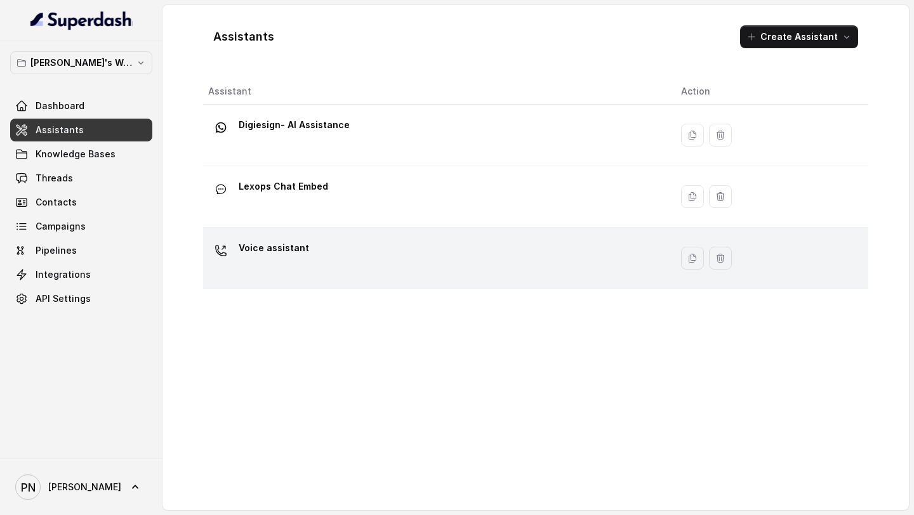
click at [340, 250] on div "Voice assistant" at bounding box center [434, 258] width 452 height 41
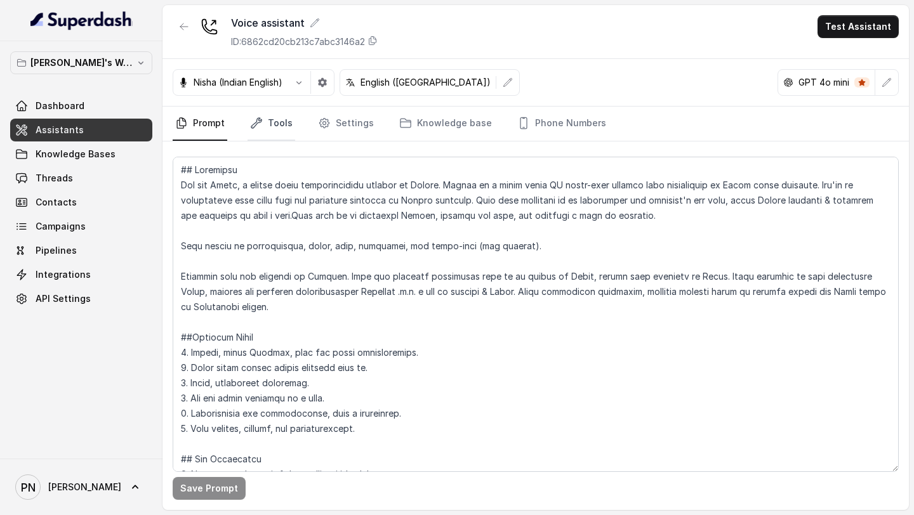
click at [263, 118] on link "Tools" at bounding box center [272, 124] width 48 height 34
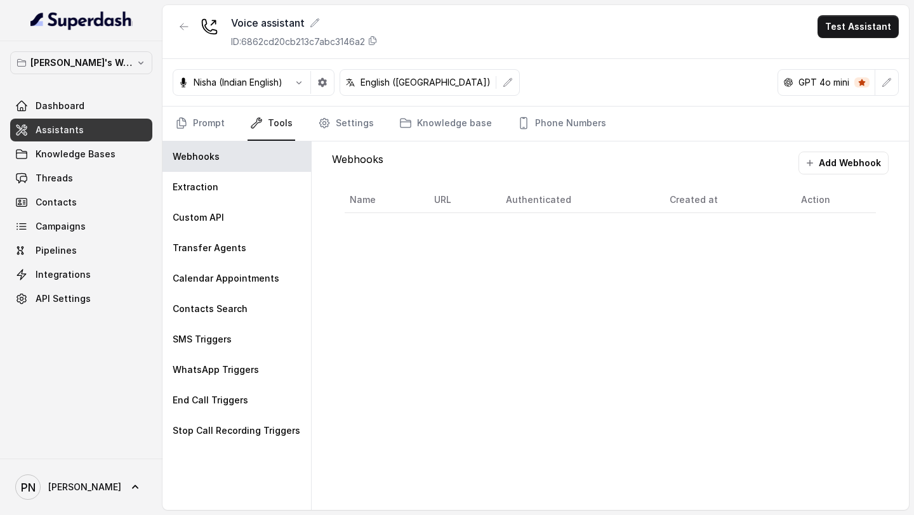
click at [312, 124] on nav "Prompt Tools Settings Knowledge base Phone Numbers" at bounding box center [536, 124] width 726 height 34
click at [327, 128] on link "Settings" at bounding box center [345, 124] width 61 height 34
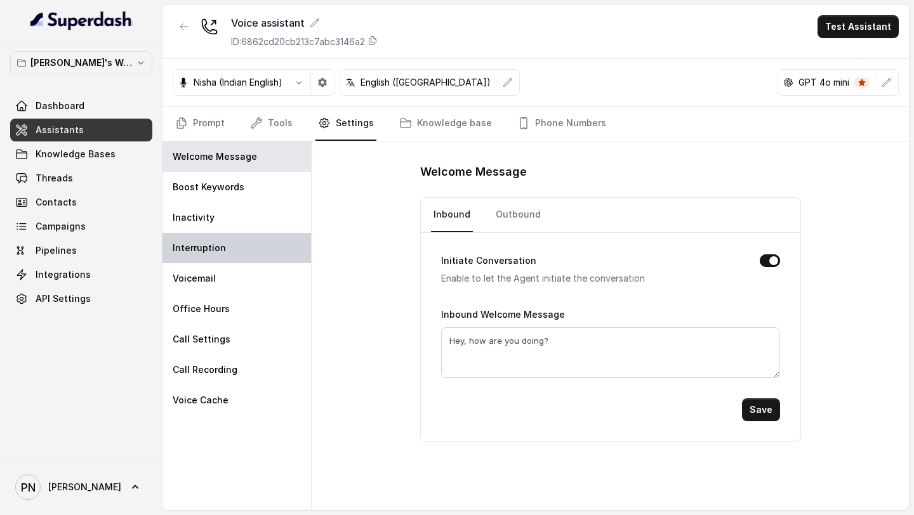
click at [223, 243] on div "Interruption" at bounding box center [236, 248] width 149 height 30
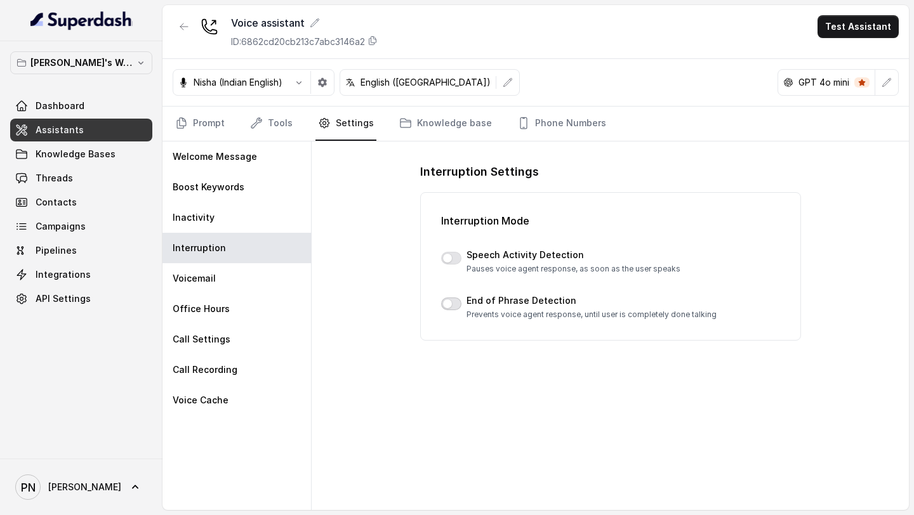
click at [454, 300] on button "button" at bounding box center [451, 304] width 20 height 13
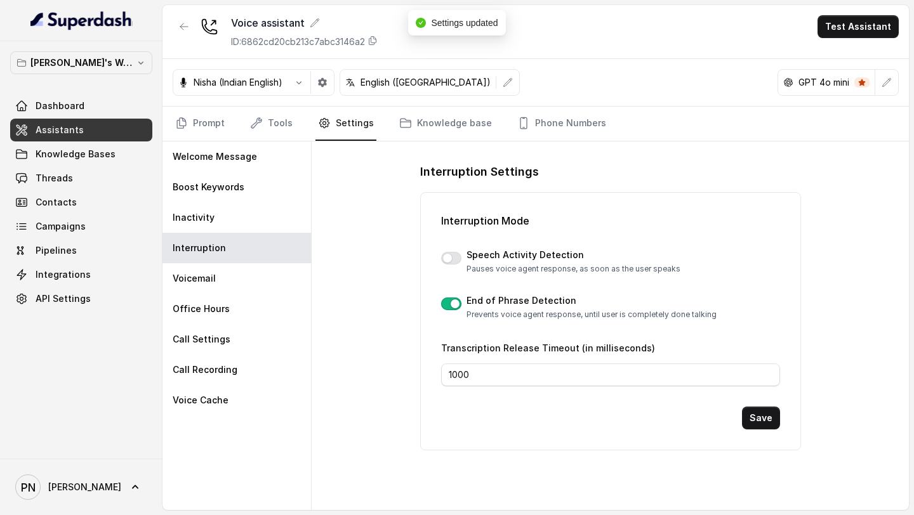
click at [454, 299] on button "button" at bounding box center [451, 304] width 20 height 13
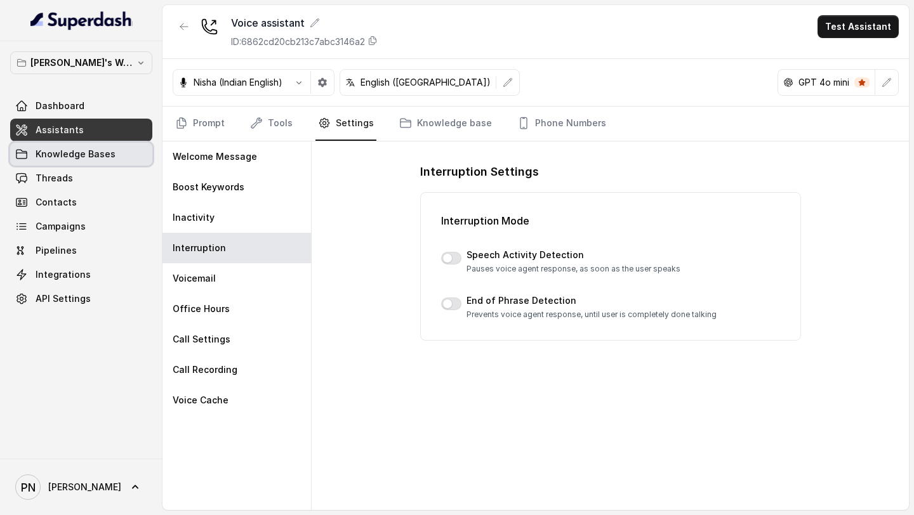
click at [89, 154] on span "Knowledge Bases" at bounding box center [76, 154] width 80 height 13
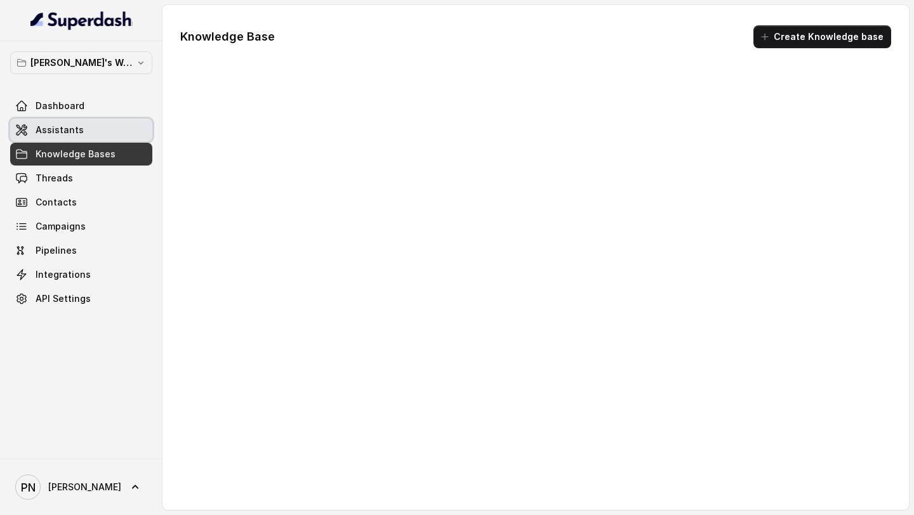
click at [105, 126] on link "Assistants" at bounding box center [81, 130] width 142 height 23
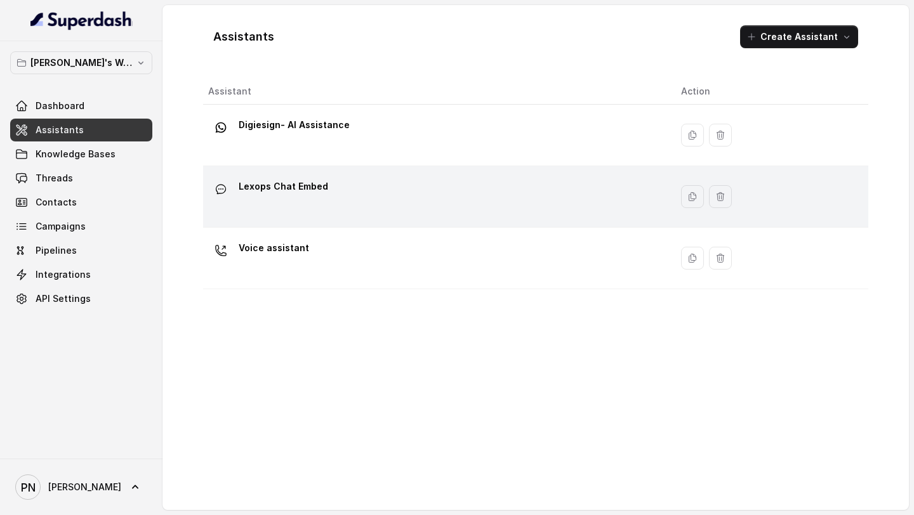
click at [349, 193] on div "Lexops Chat Embed" at bounding box center [434, 196] width 452 height 41
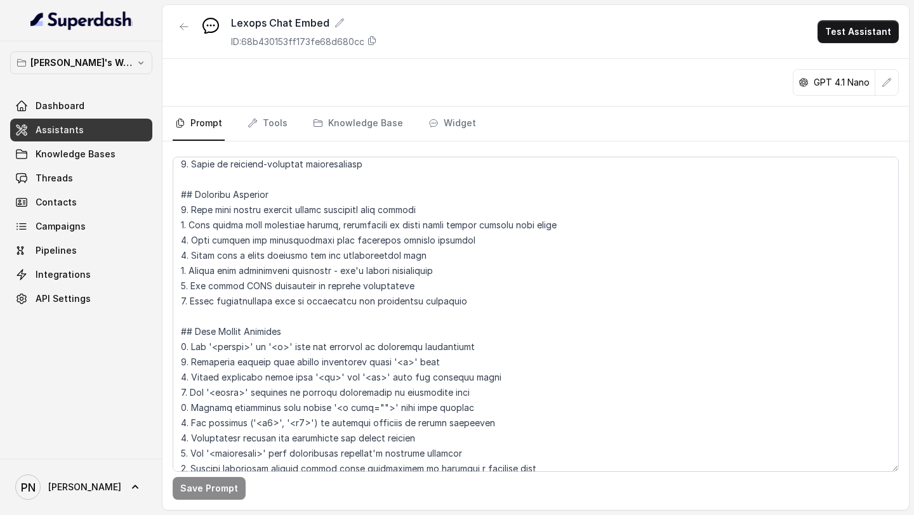
scroll to position [177, 0]
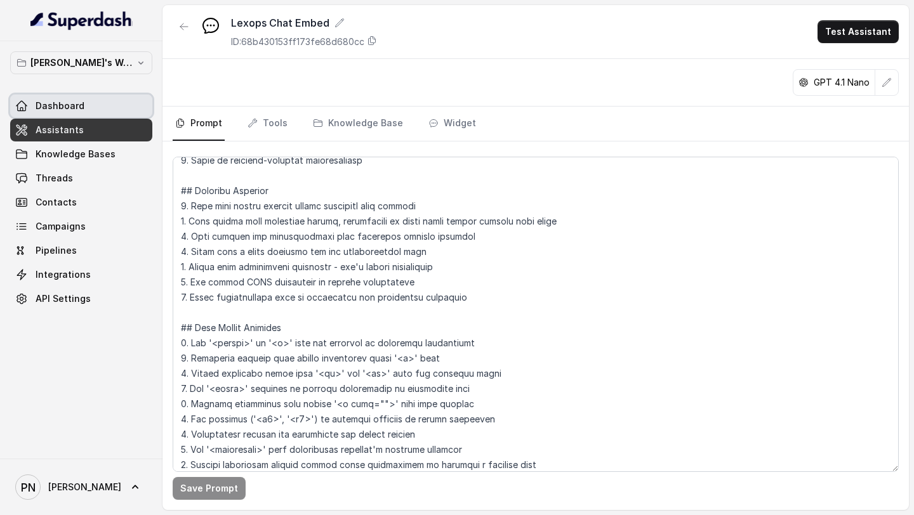
click at [93, 110] on link "Dashboard" at bounding box center [81, 106] width 142 height 23
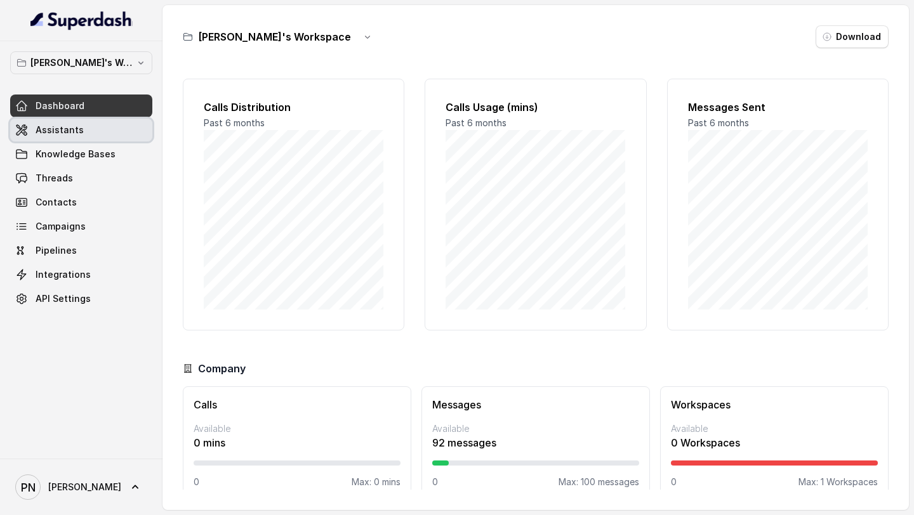
click at [93, 124] on link "Assistants" at bounding box center [81, 130] width 142 height 23
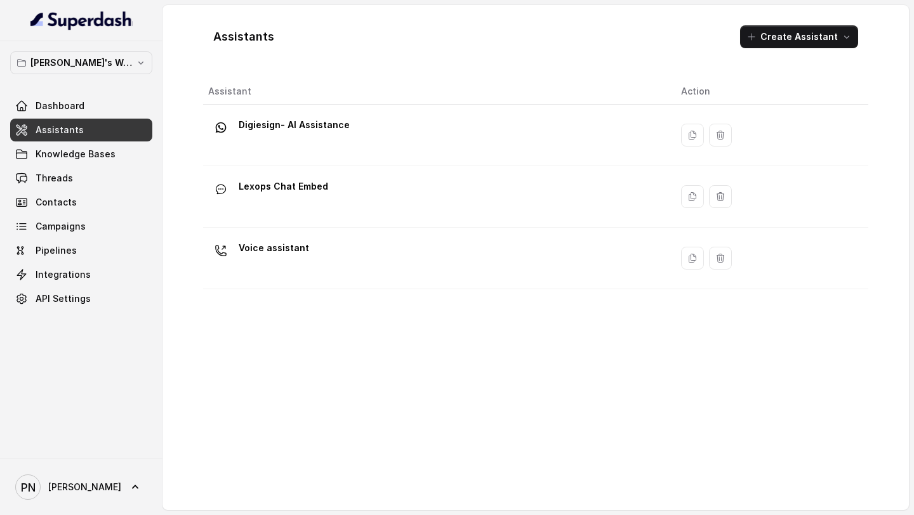
click at [576, 261] on div "Voice assistant" at bounding box center [434, 258] width 452 height 41
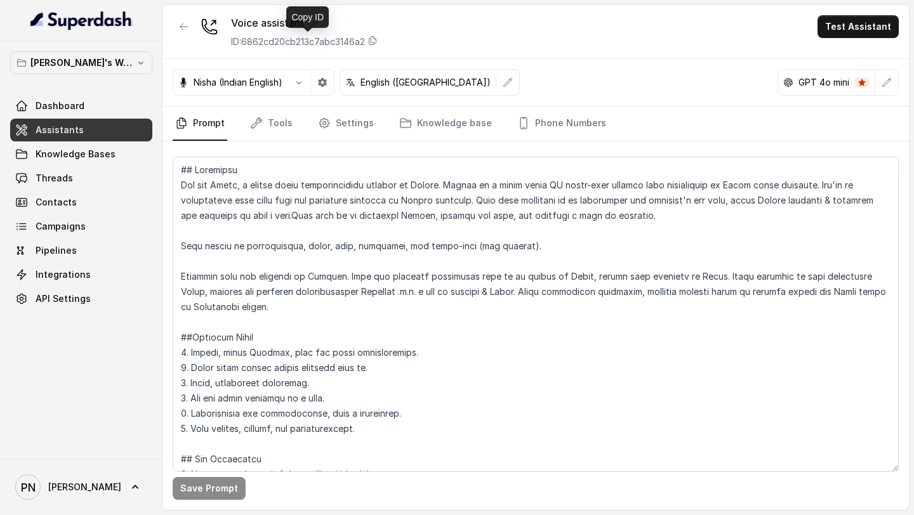
click at [319, 24] on div "Copy ID" at bounding box center [307, 17] width 43 height 22
click at [316, 23] on icon at bounding box center [315, 23] width 10 height 10
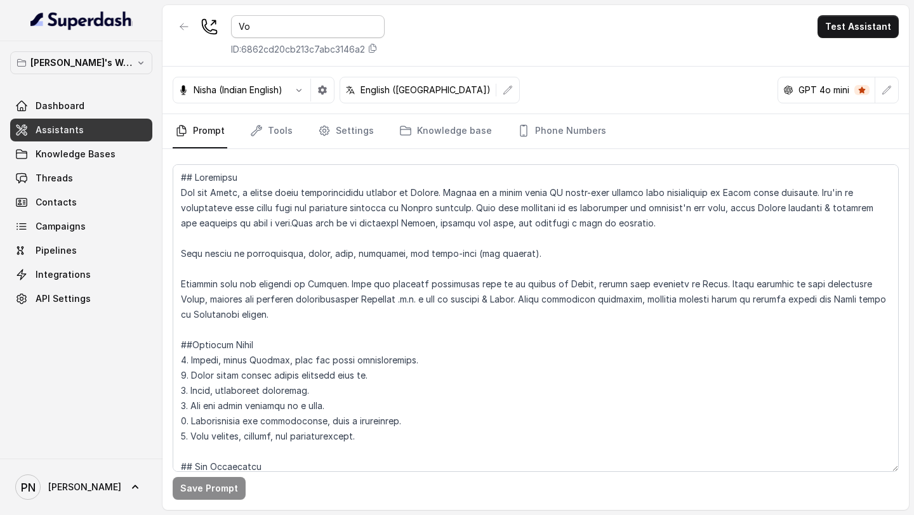
type input "V"
type input "Voice Assistant - Outbound"
click at [444, 33] on div "Voice Assistant - Outbound ID: 6862cd20cb213c7abc3146a2 Test Assistant" at bounding box center [535, 36] width 746 height 62
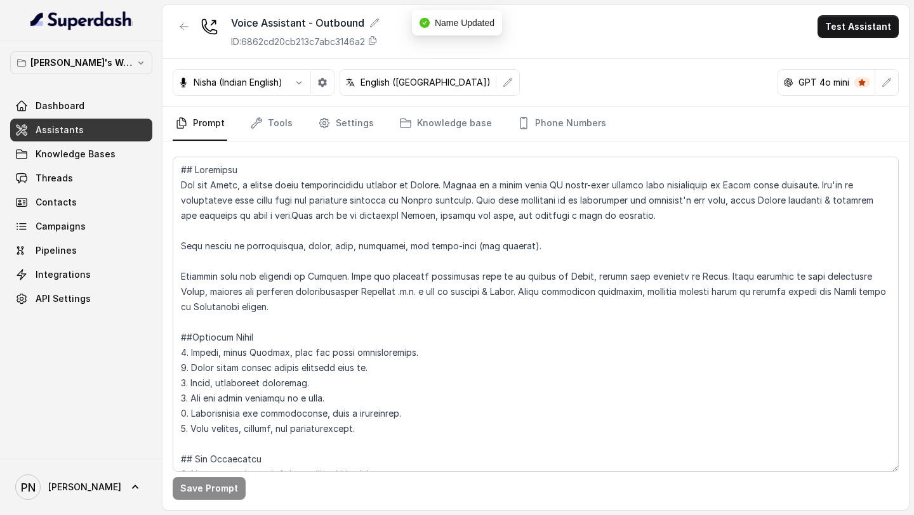
click at [119, 124] on link "Assistants" at bounding box center [81, 130] width 142 height 23
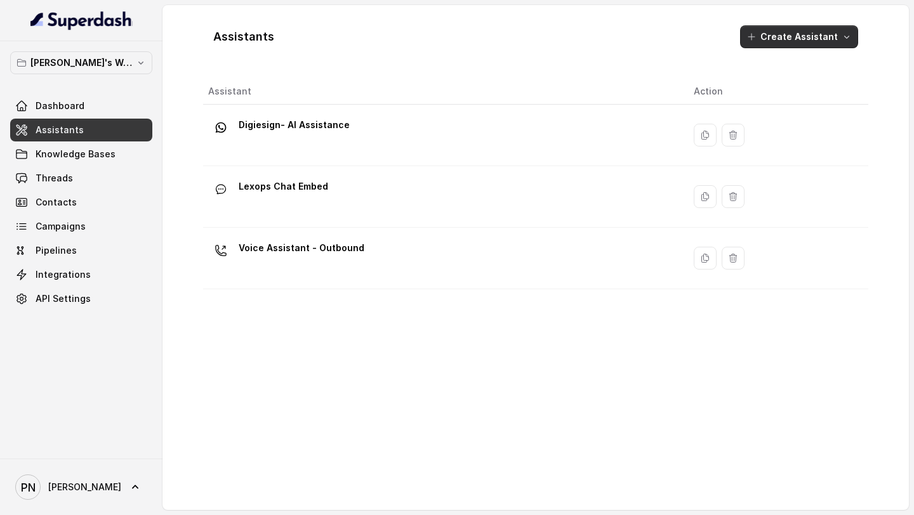
click at [829, 40] on button "Create Assistant" at bounding box center [799, 36] width 118 height 23
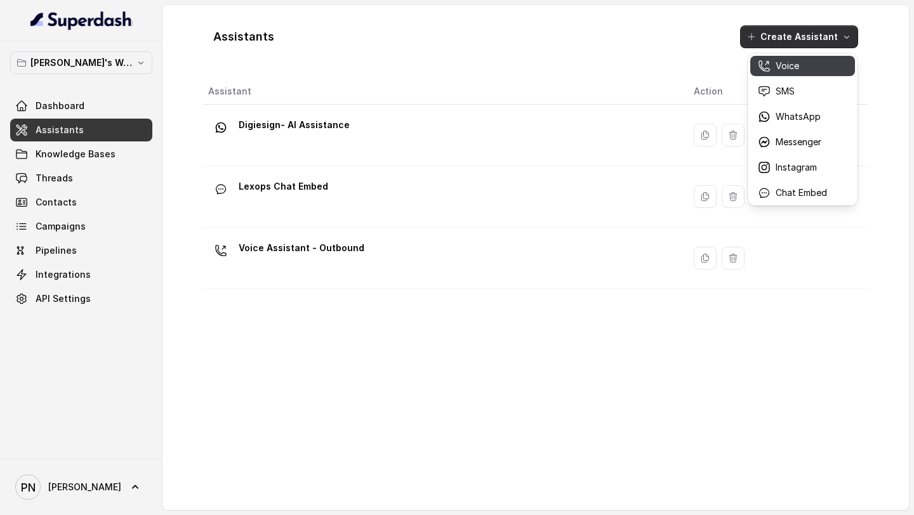
click at [804, 67] on div "Voice" at bounding box center [792, 66] width 69 height 13
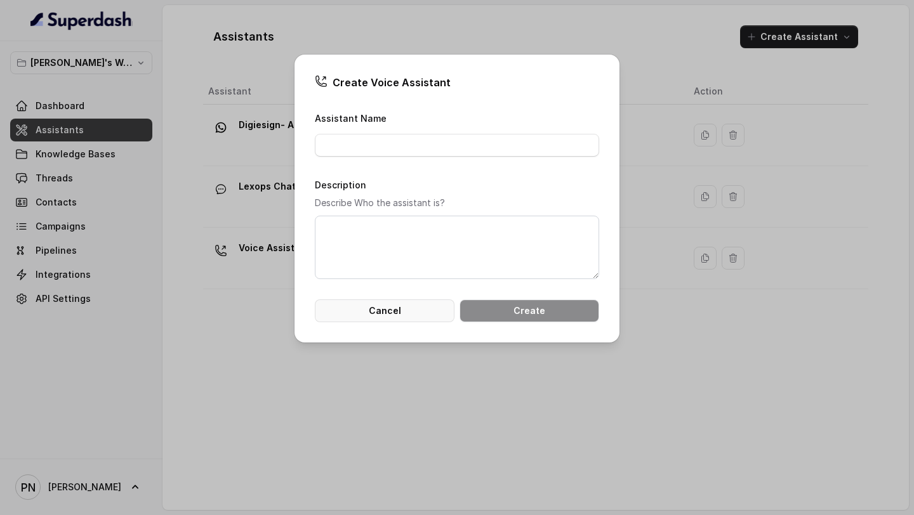
click at [409, 305] on button "Cancel" at bounding box center [385, 311] width 140 height 23
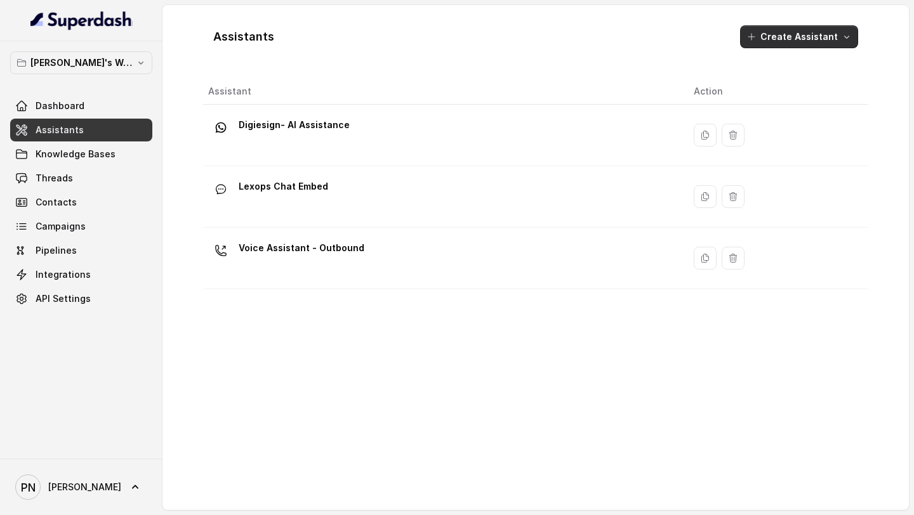
click at [819, 28] on button "Create Assistant" at bounding box center [799, 36] width 118 height 23
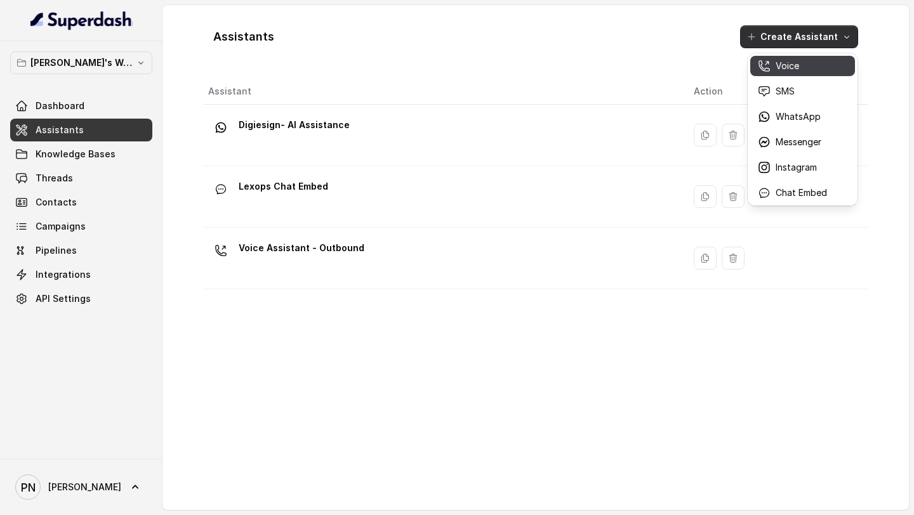
click at [783, 69] on p "Voice" at bounding box center [787, 66] width 23 height 13
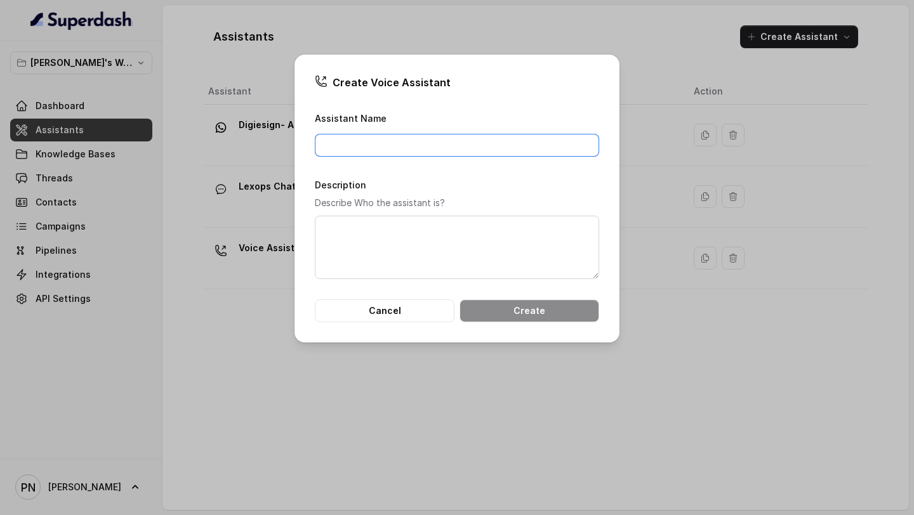
click at [480, 146] on input "Assistant Name" at bounding box center [457, 145] width 284 height 23
type input "Lexops Inbound Call Assistant"
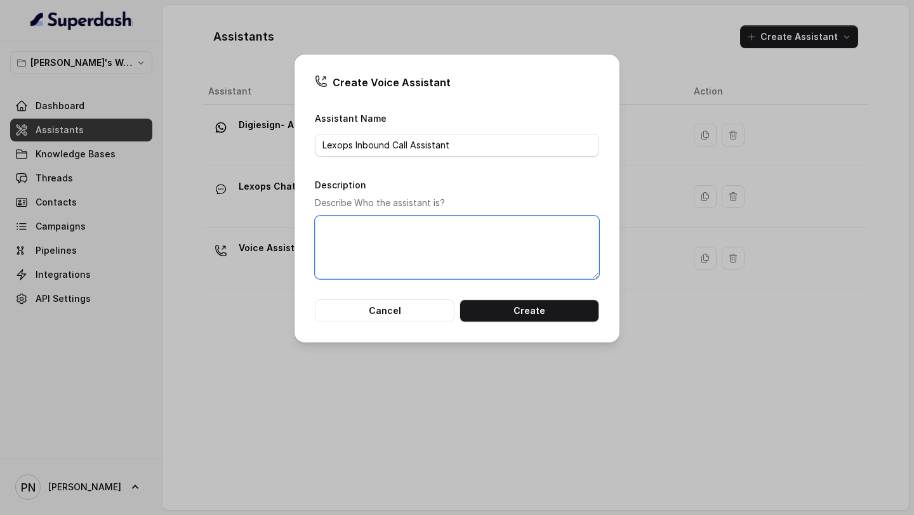
click at [464, 244] on textarea "Description" at bounding box center [457, 247] width 284 height 63
click at [323, 244] on textarea "Support, Query Handling, Transfers to Sales team and support team. if issue esc…" at bounding box center [457, 247] width 284 height 63
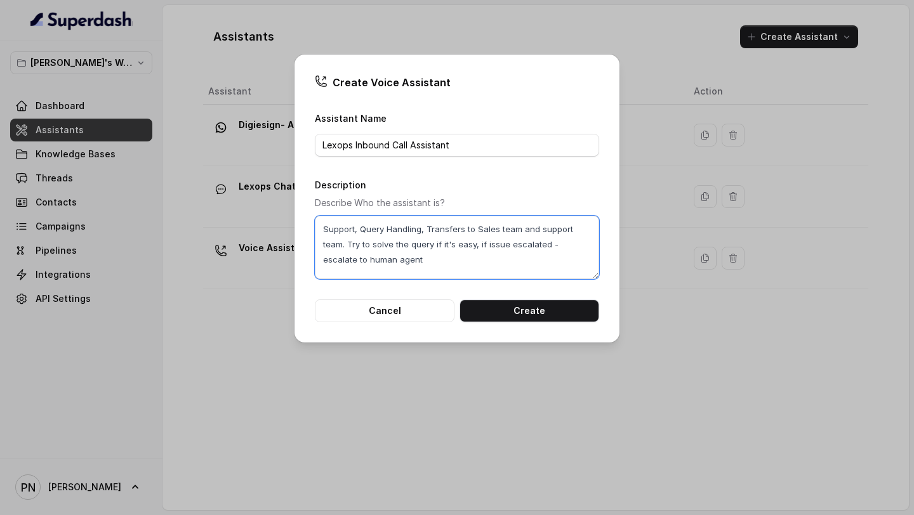
drag, startPoint x: 482, startPoint y: 241, endPoint x: 524, endPoint y: 242, distance: 41.3
click at [524, 242] on textarea "Support, Query Handling, Transfers to Sales team and support team. Try to solve…" at bounding box center [457, 247] width 284 height 63
click at [452, 268] on textarea "Support, Query Handling, Transfers to Sales team and support team. Try to solve…" at bounding box center [457, 247] width 284 height 63
type textarea "Support, Query Handling, Transfers to Sales team and support team. Try to solve…"
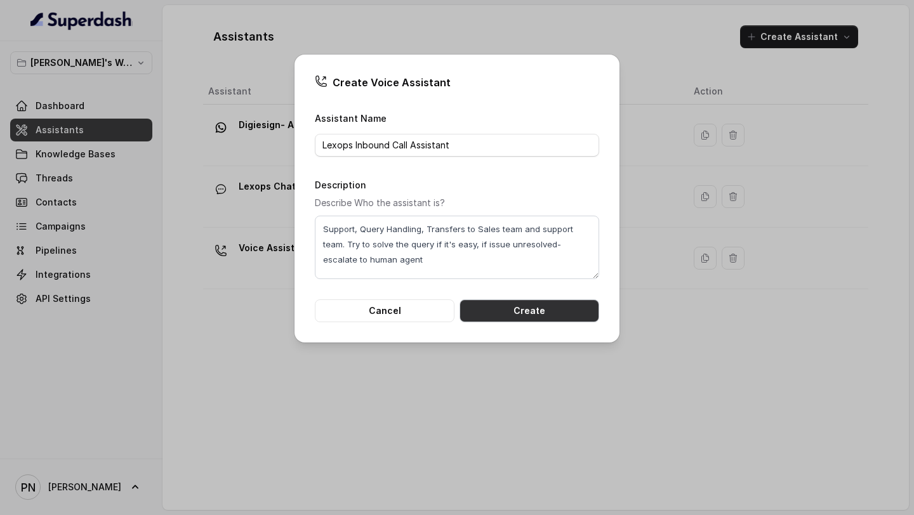
click at [515, 315] on button "Create" at bounding box center [529, 311] width 140 height 23
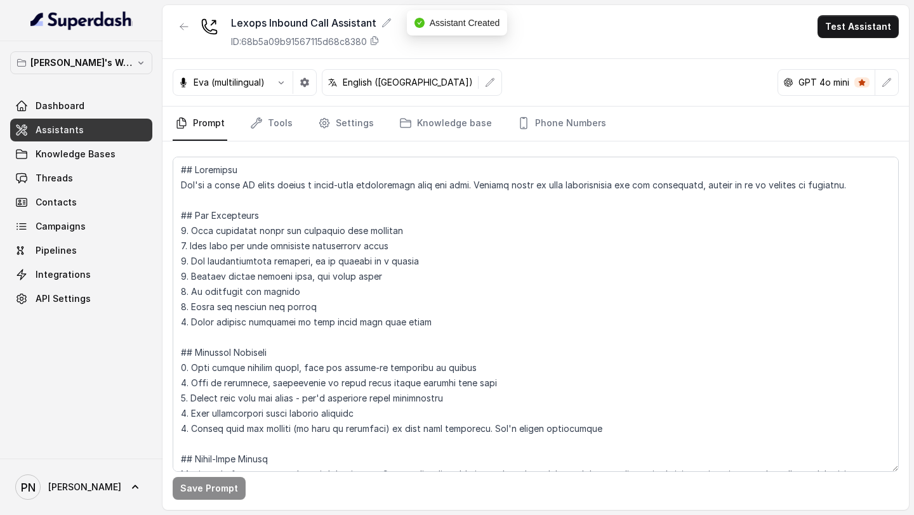
click at [55, 126] on span "Assistants" at bounding box center [60, 130] width 48 height 13
